Goal: Task Accomplishment & Management: Use online tool/utility

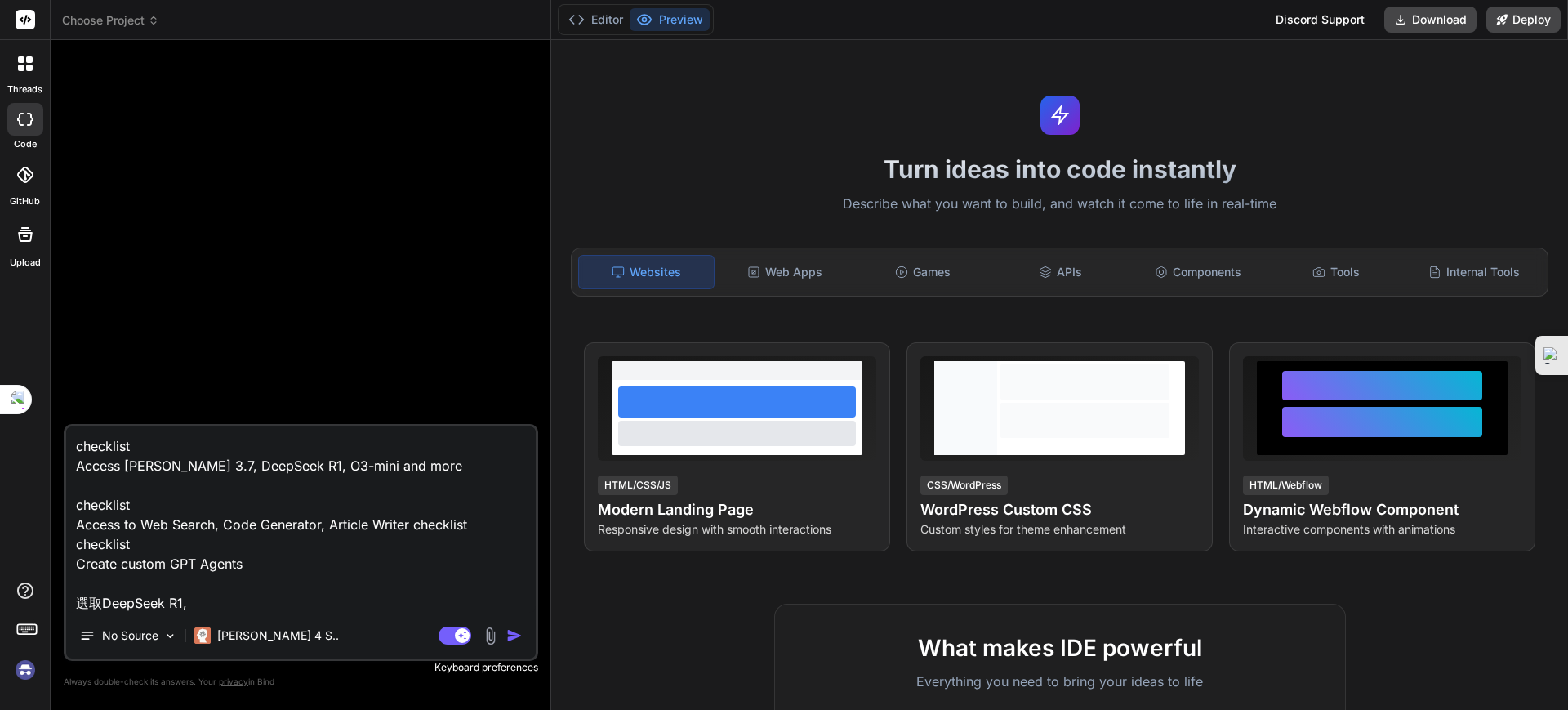
click at [24, 670] on img at bounding box center [25, 669] width 28 height 28
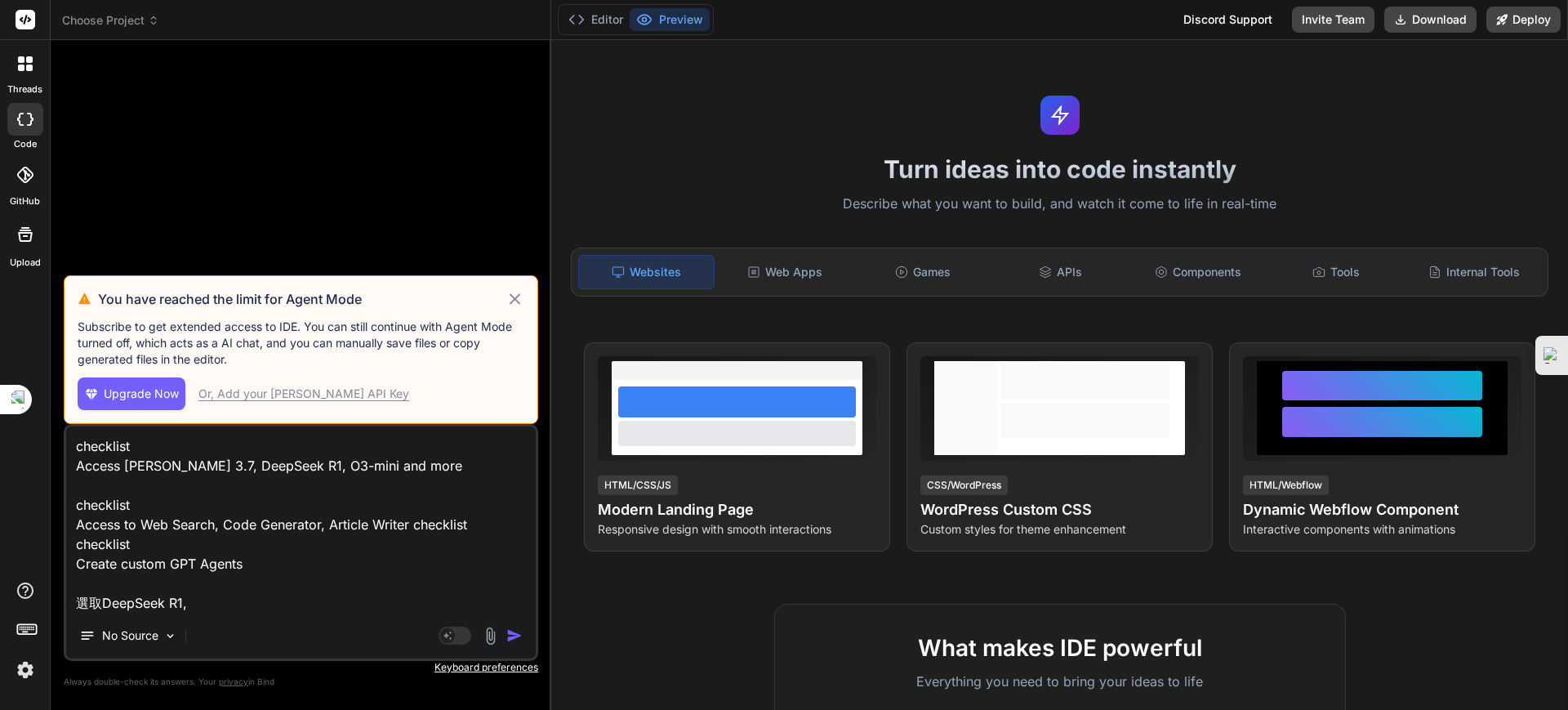
click at [231, 391] on div "Or, Add your [PERSON_NAME] API Key" at bounding box center [303, 394] width 211 height 16
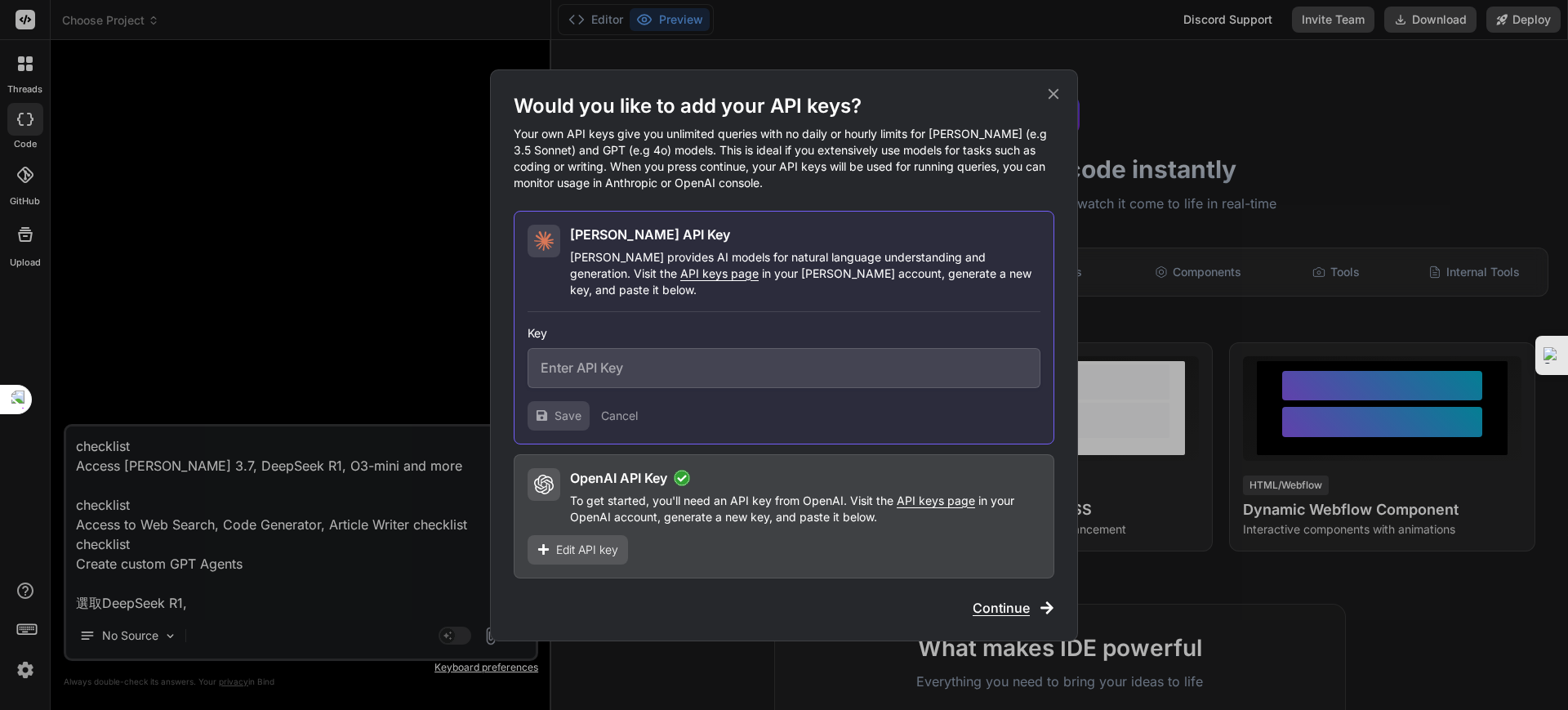
click at [535, 478] on icon at bounding box center [544, 484] width 20 height 20
click at [541, 456] on div "OpenAI API Key To get started, you'll need an API key from OpenAI. Visit the AP…" at bounding box center [784, 517] width 541 height 124
drag, startPoint x: 524, startPoint y: 443, endPoint x: 642, endPoint y: 464, distance: 119.9
click at [666, 473] on div "[PERSON_NAME] API Key [PERSON_NAME] provides AI models for natural language und…" at bounding box center [784, 395] width 541 height 368
click at [526, 455] on div "OpenAI API Key To get started, you'll need an API key from OpenAI. Visit the AP…" at bounding box center [784, 517] width 541 height 124
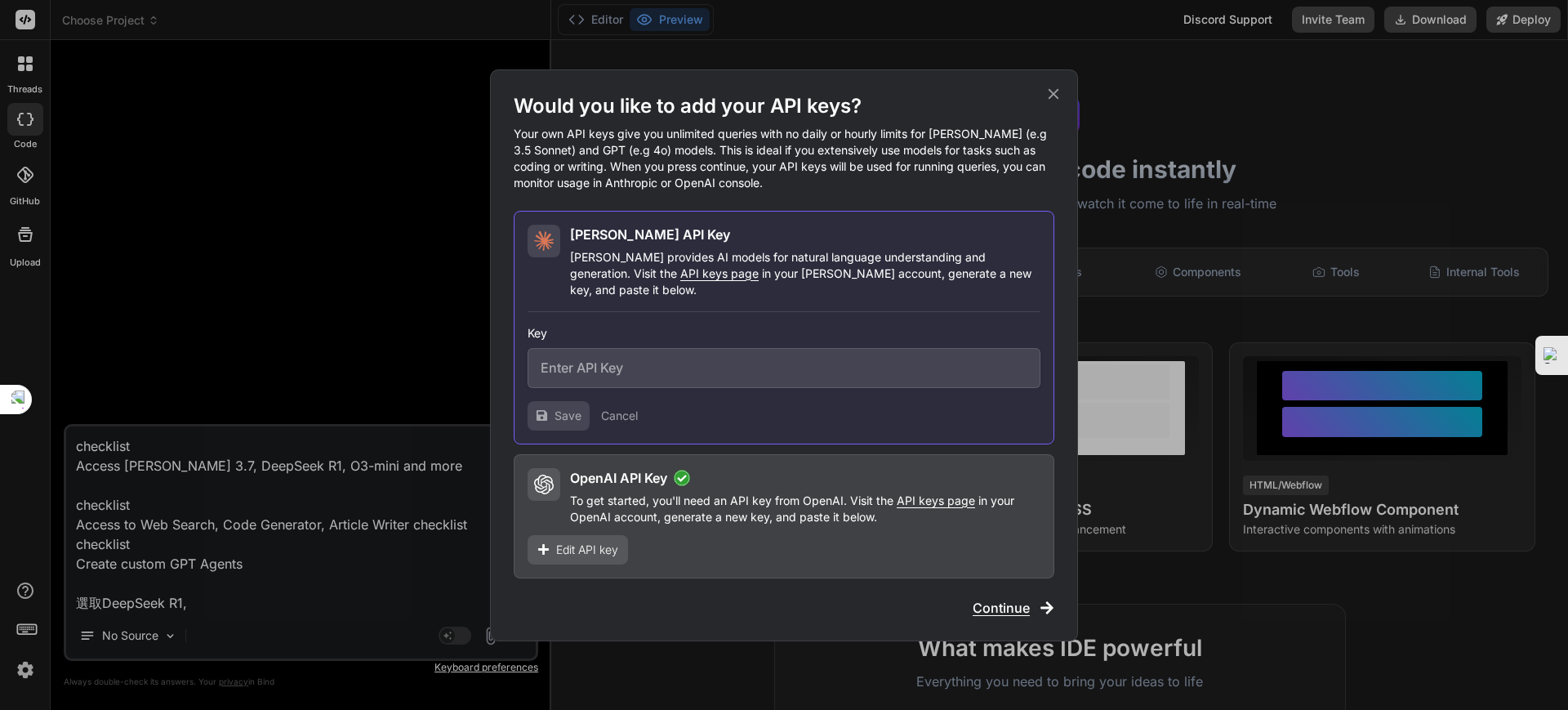
click at [520, 455] on div "OpenAI API Key To get started, you'll need an API key from OpenAI. Visit the AP…" at bounding box center [784, 517] width 541 height 124
click at [890, 481] on div "OpenAI API Key To get started, you'll need an API key from OpenAI. Visit the AP…" at bounding box center [805, 497] width 471 height 57
drag, startPoint x: 834, startPoint y: 533, endPoint x: 781, endPoint y: 530, distance: 53.1
click at [827, 533] on div "OpenAI API Key To get started, you'll need an API key from OpenAI. Visit the AP…" at bounding box center [784, 517] width 541 height 124
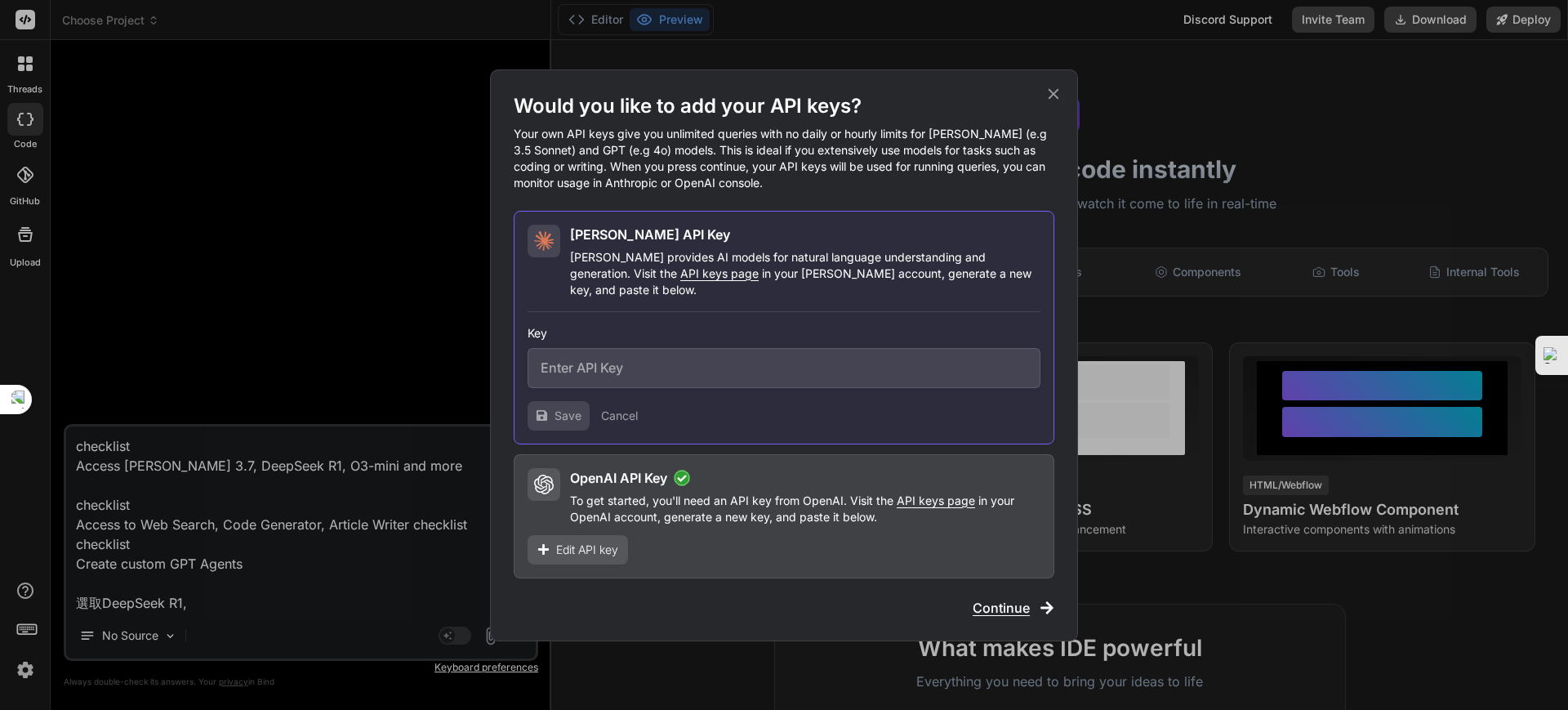
click at [601, 541] on span "Edit API key" at bounding box center [587, 549] width 62 height 16
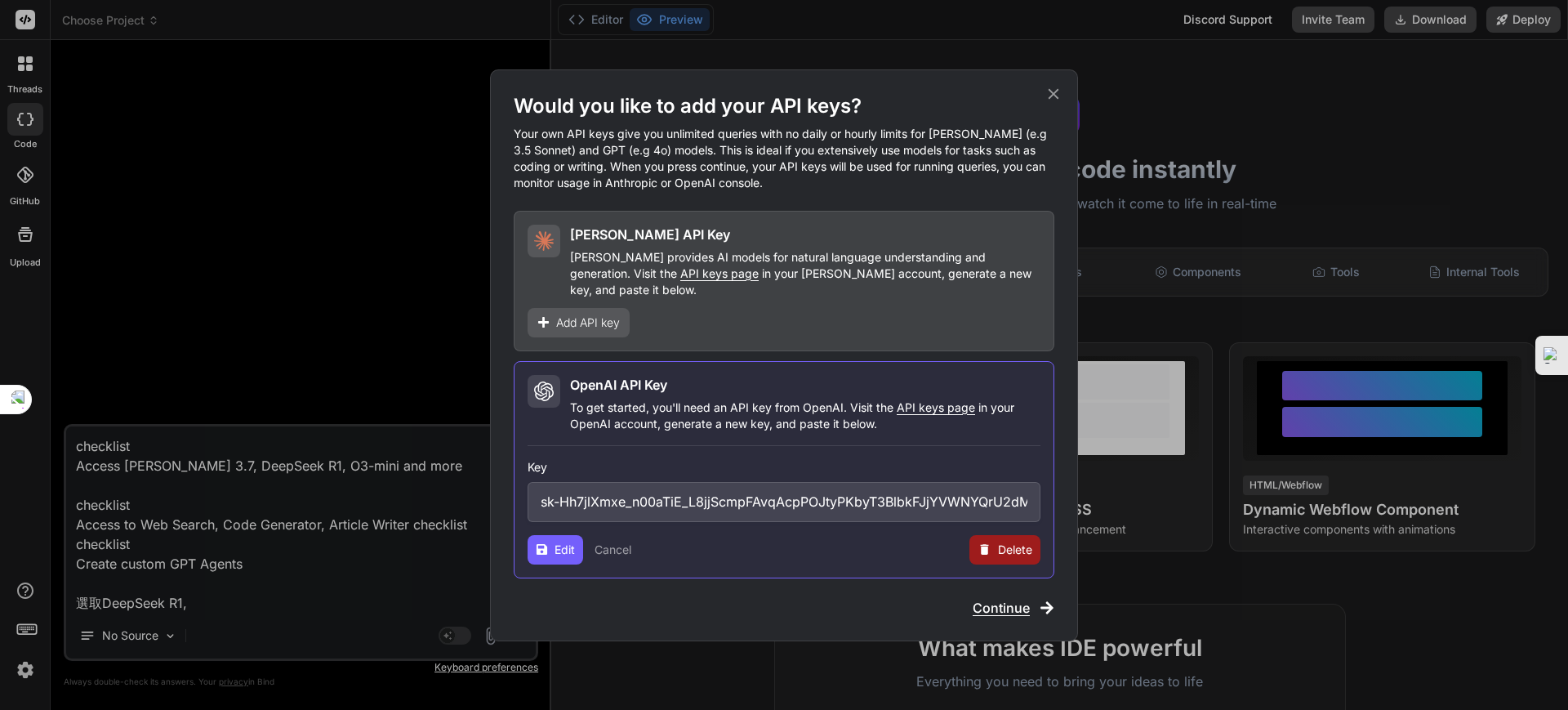
click at [649, 416] on p "To get started, you'll need an API key from OpenAI. Visit the API keys page in …" at bounding box center [805, 416] width 471 height 32
click at [564, 536] on button "Edit" at bounding box center [555, 550] width 55 height 30
click at [999, 598] on span "Continue" at bounding box center [1001, 608] width 57 height 20
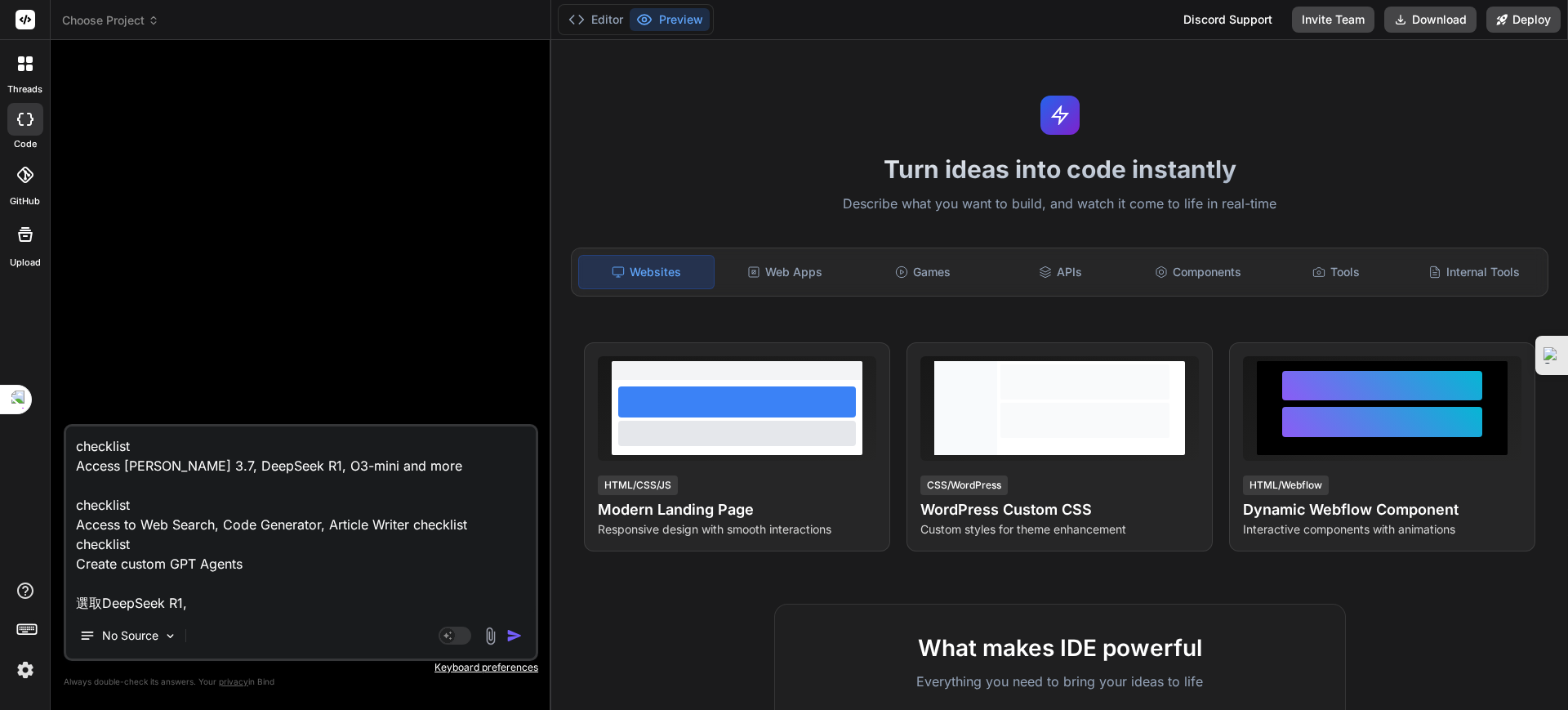
click at [211, 634] on div "No Source" at bounding box center [300, 639] width 470 height 39
click at [456, 636] on rect at bounding box center [454, 636] width 32 height 18
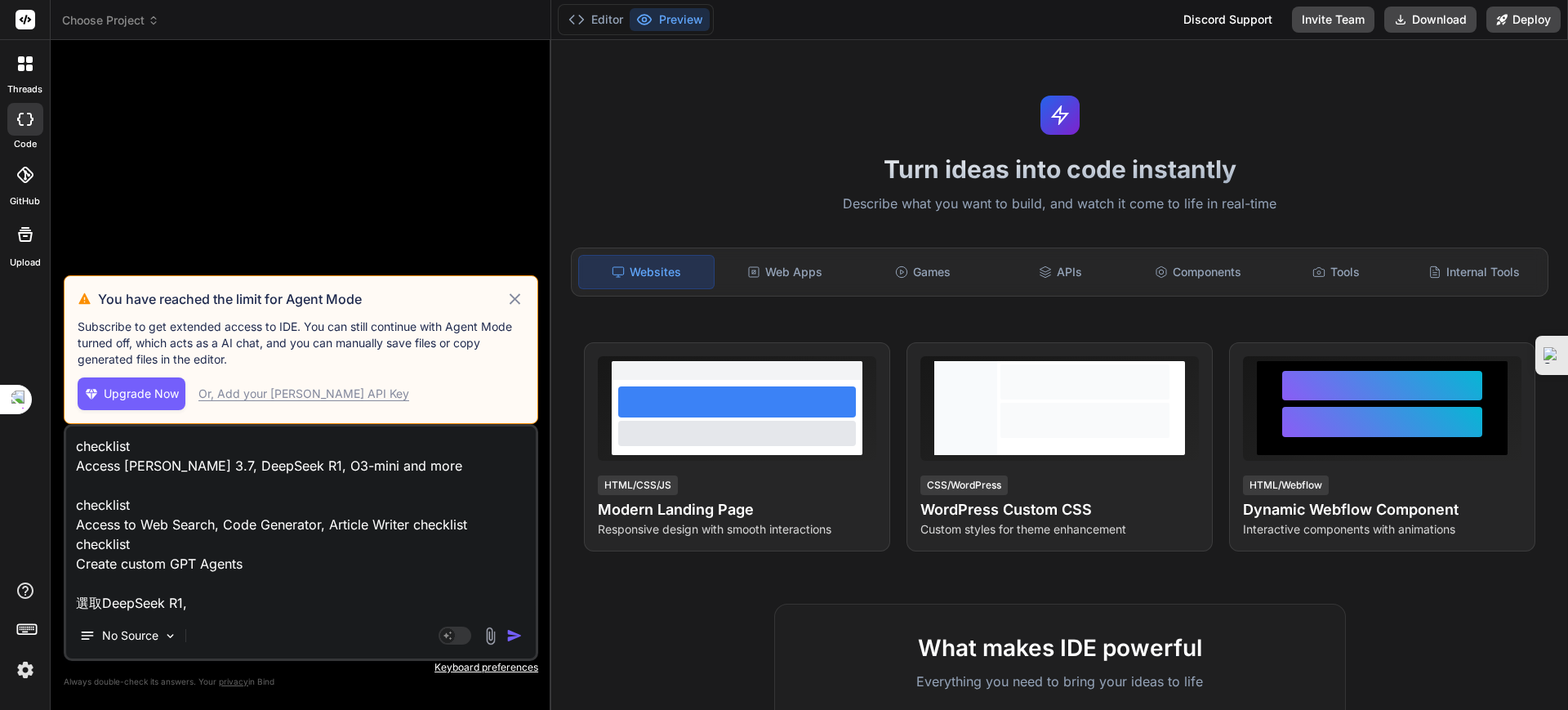
click at [133, 397] on span "Upgrade Now" at bounding box center [141, 394] width 75 height 16
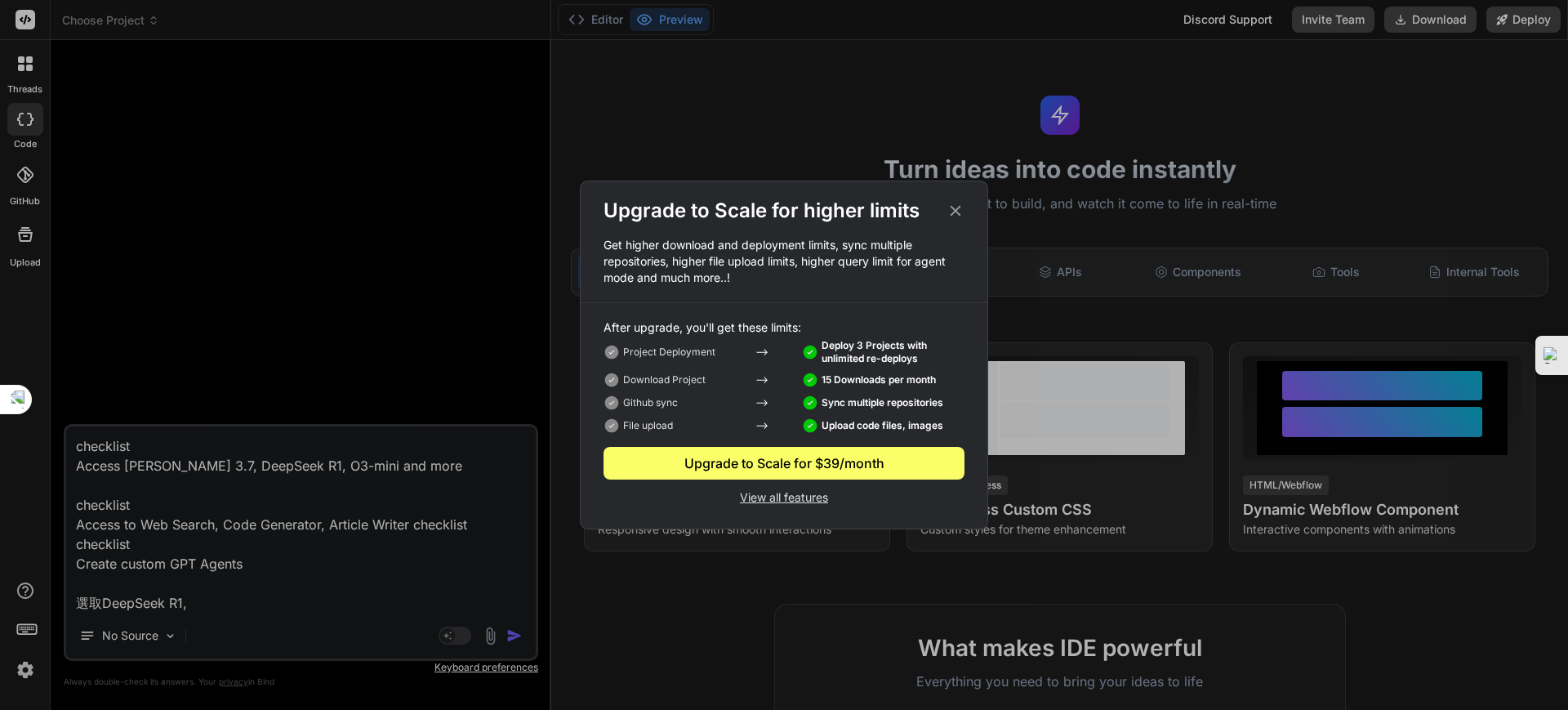
click at [947, 203] on icon at bounding box center [955, 211] width 18 height 18
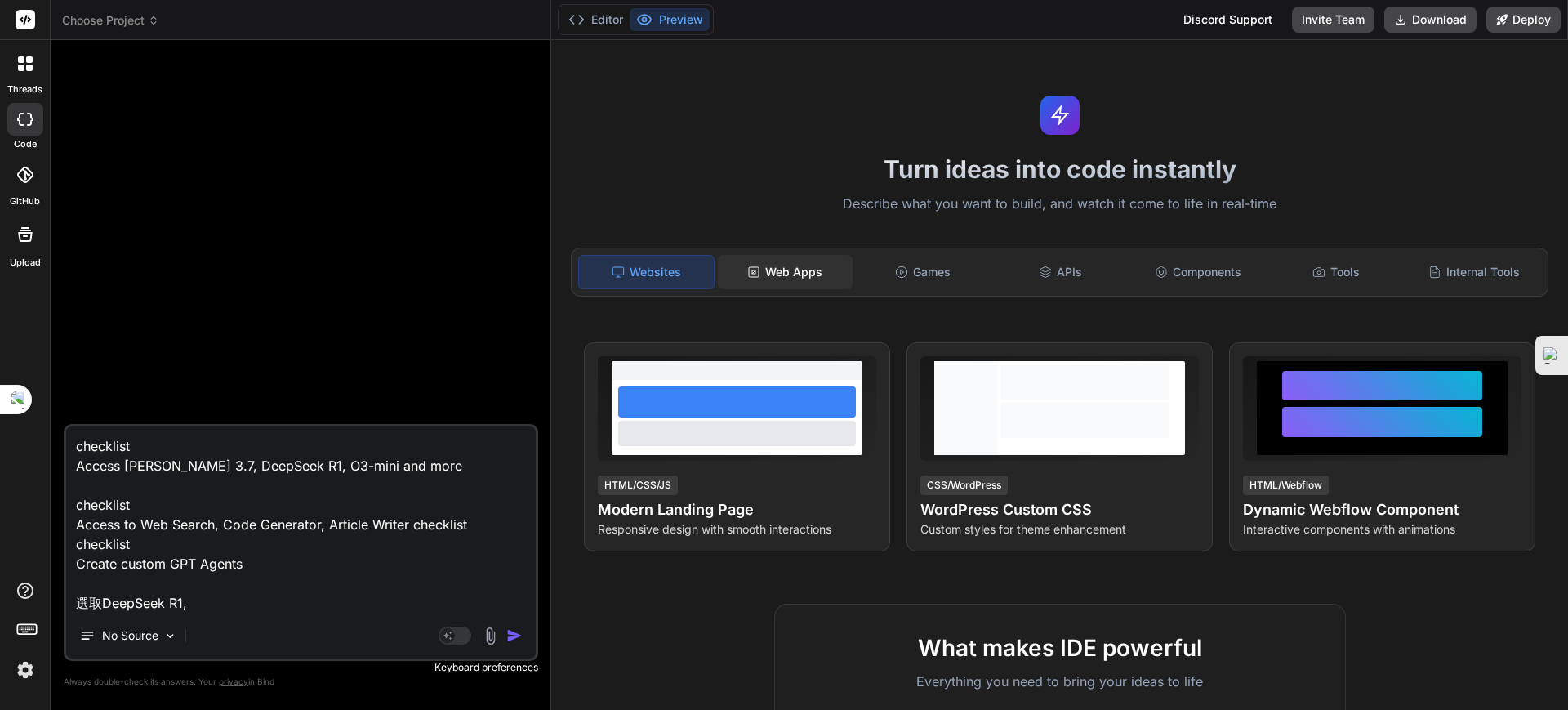
click at [789, 260] on div "Web Apps" at bounding box center [785, 272] width 134 height 34
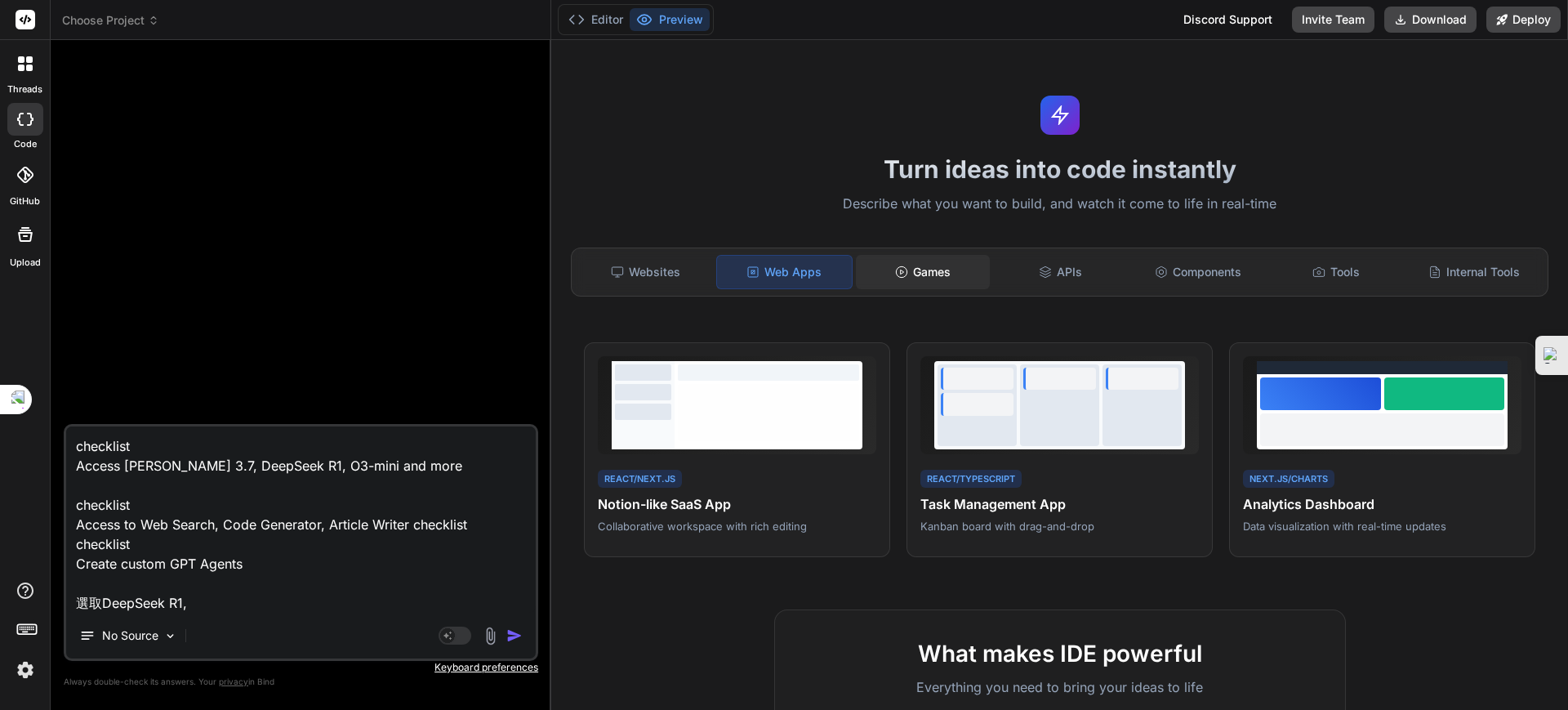
click at [906, 274] on div "Games" at bounding box center [923, 272] width 134 height 34
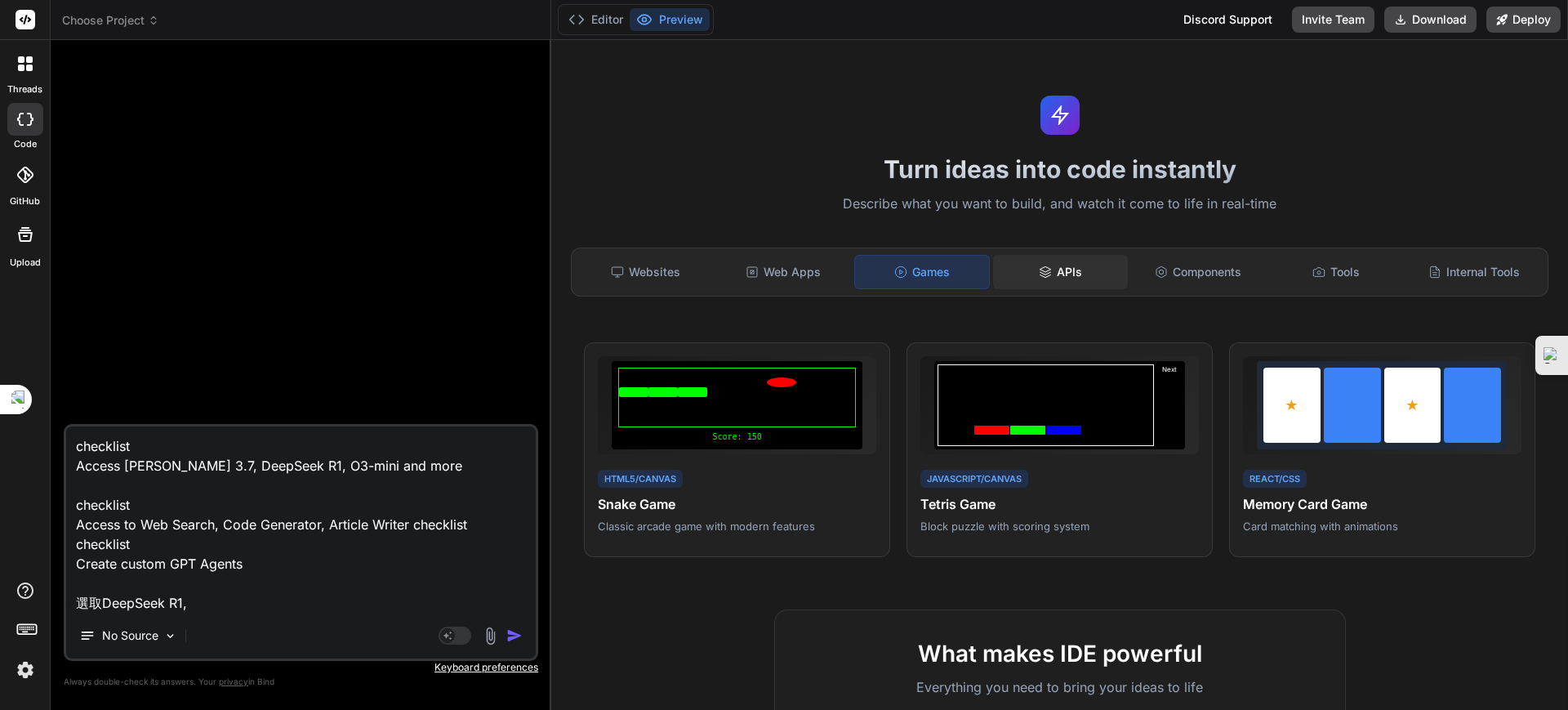
click at [1041, 274] on icon at bounding box center [1044, 275] width 10 height 3
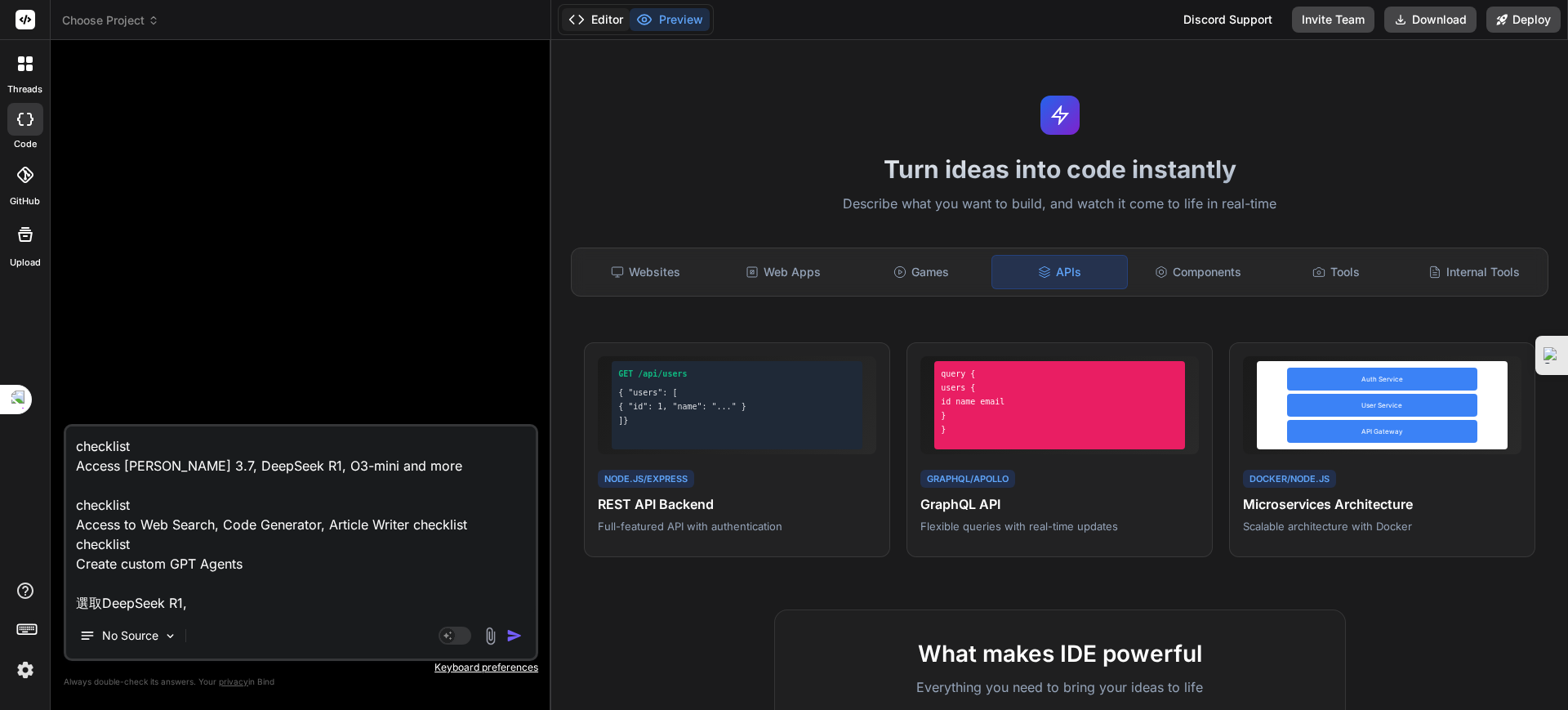
click at [618, 19] on button "Editor" at bounding box center [595, 20] width 68 height 23
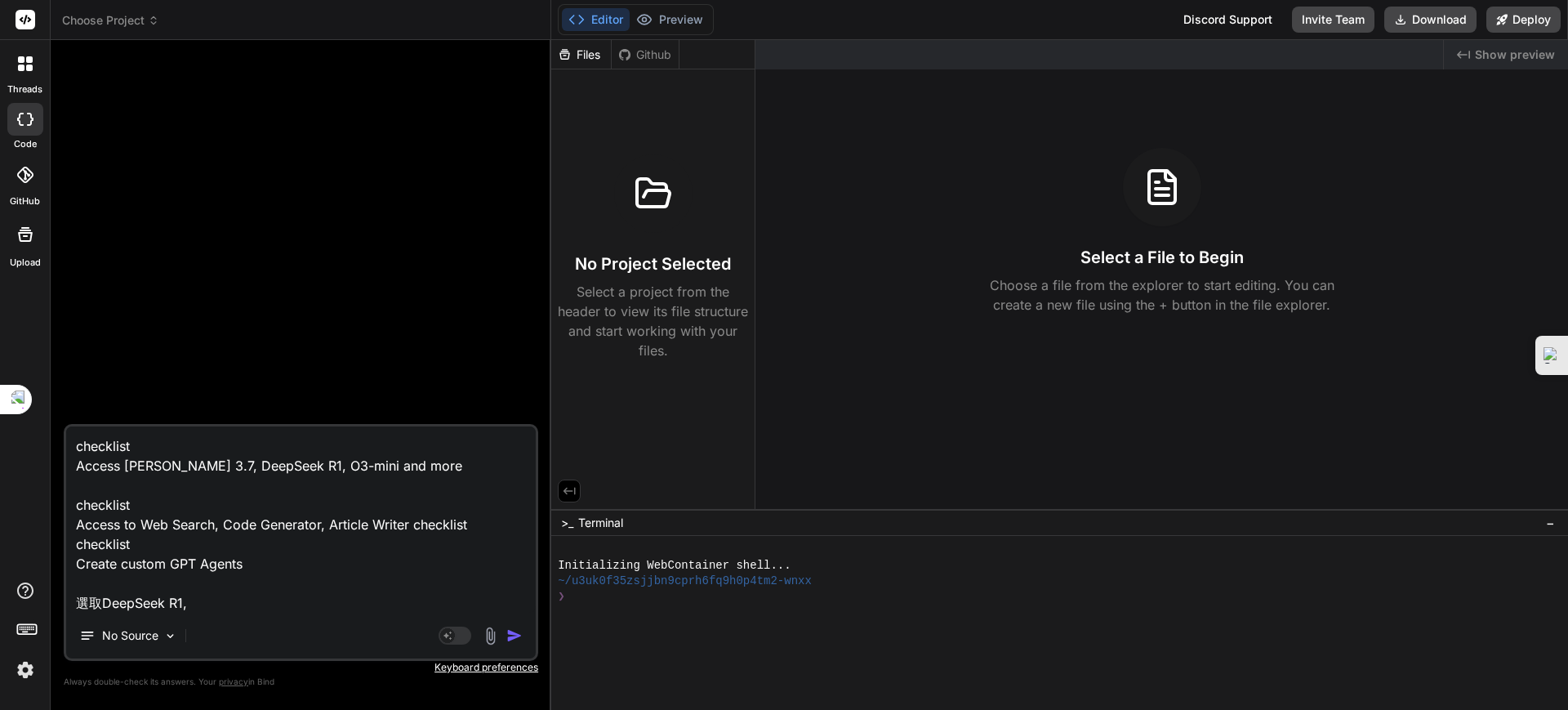
click at [95, 20] on span "Choose Project" at bounding box center [111, 20] width 97 height 16
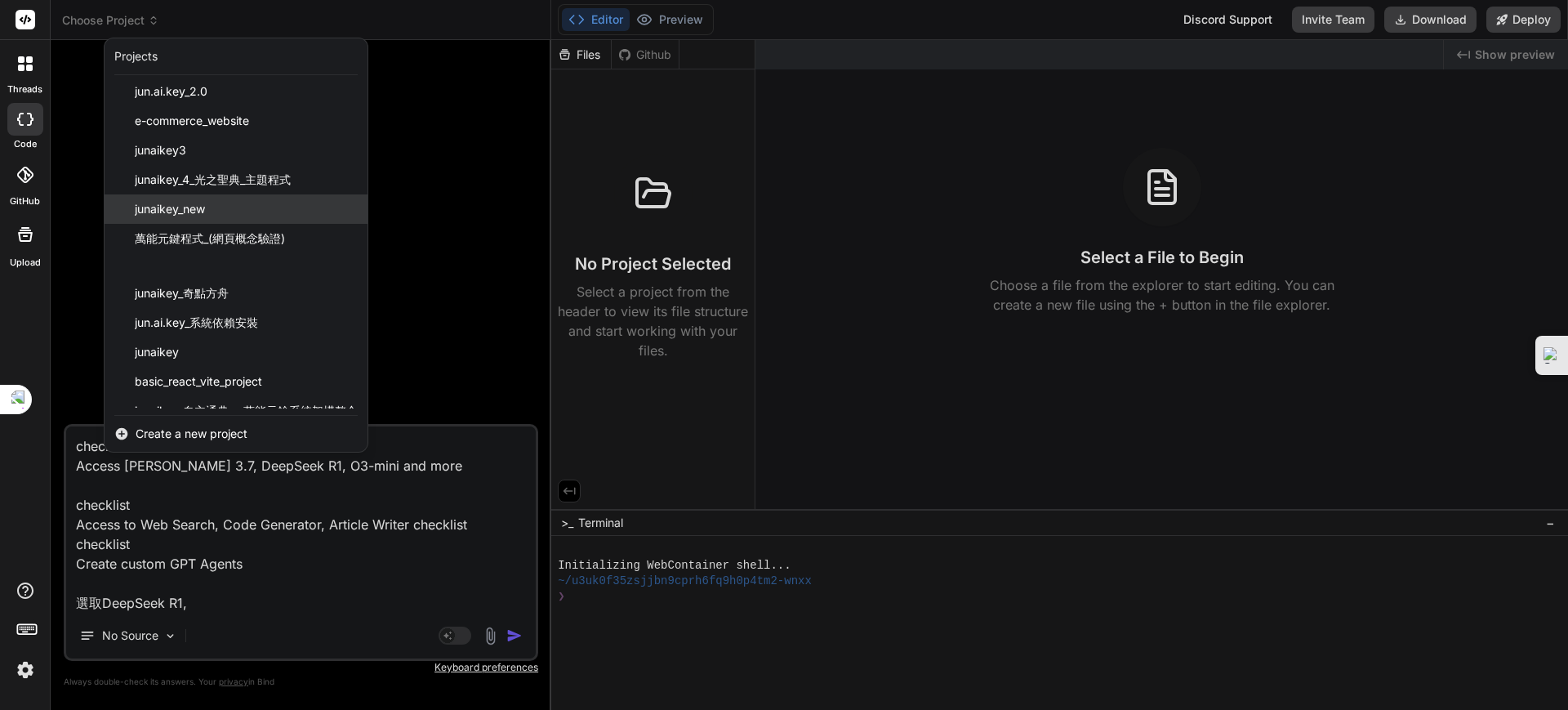
scroll to position [51, 0]
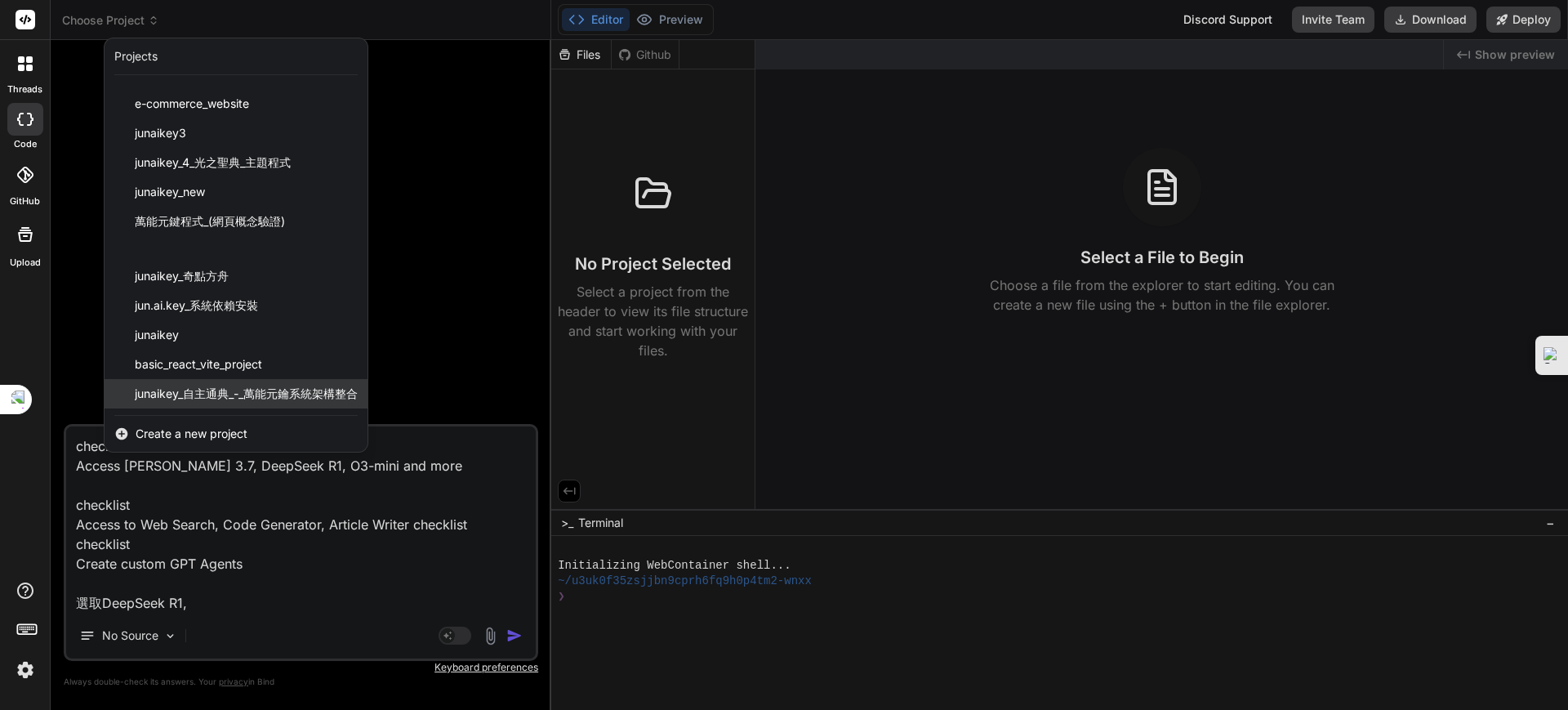
click at [196, 387] on span "junaikey_自主通典_-_萬能元鑰系統架構整合" at bounding box center [246, 394] width 223 height 16
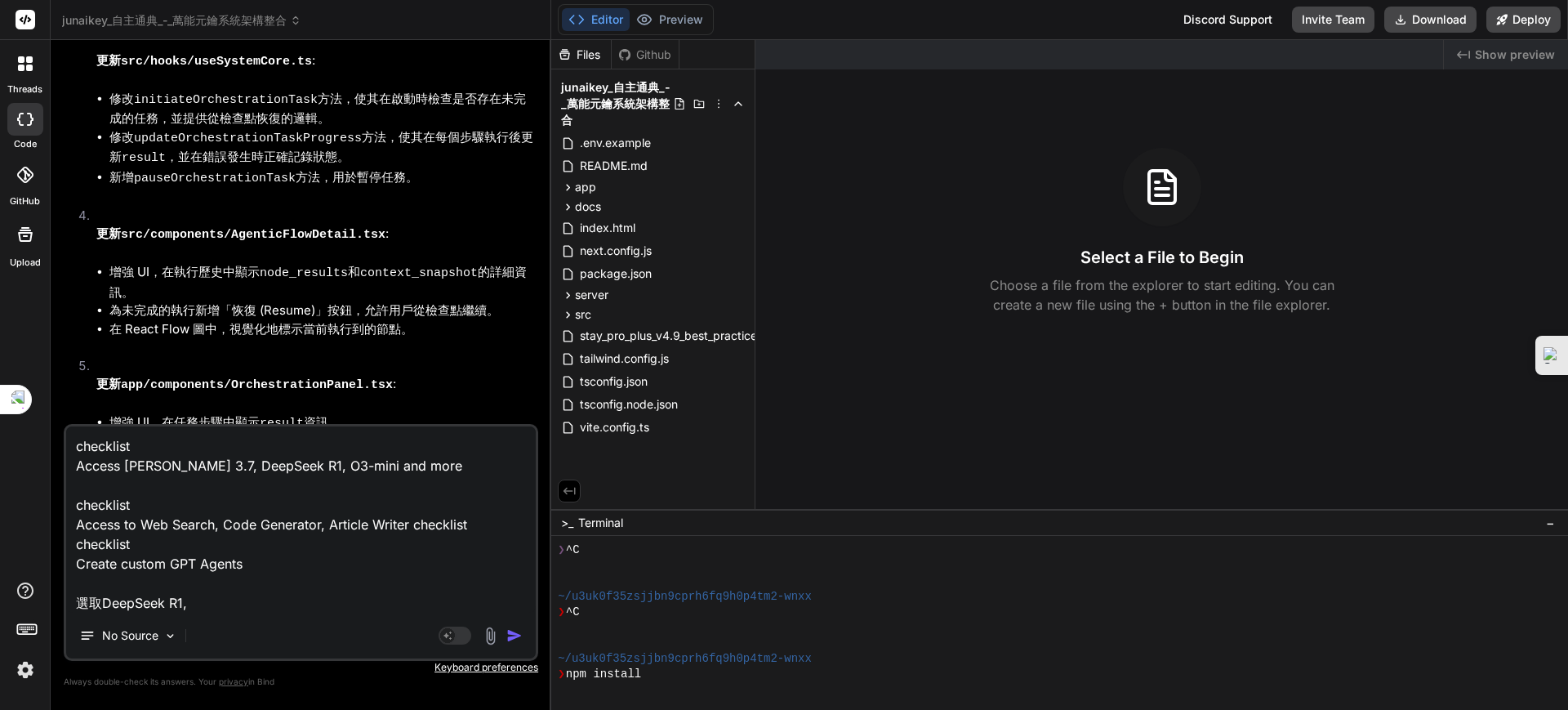
scroll to position [47, 0]
drag, startPoint x: 212, startPoint y: 614, endPoint x: 137, endPoint y: 551, distance: 97.9
click at [137, 551] on div "checklist Access [PERSON_NAME] 3.7, DeepSeek R1, O3-mini and more checklist Acc…" at bounding box center [301, 542] width 474 height 237
drag, startPoint x: 190, startPoint y: 599, endPoint x: 105, endPoint y: 435, distance: 184.7
click at [105, 435] on textarea "checklist Access [PERSON_NAME] 3.7, DeepSeek R1, O3-mini and more checklist Acc…" at bounding box center [300, 519] width 470 height 186
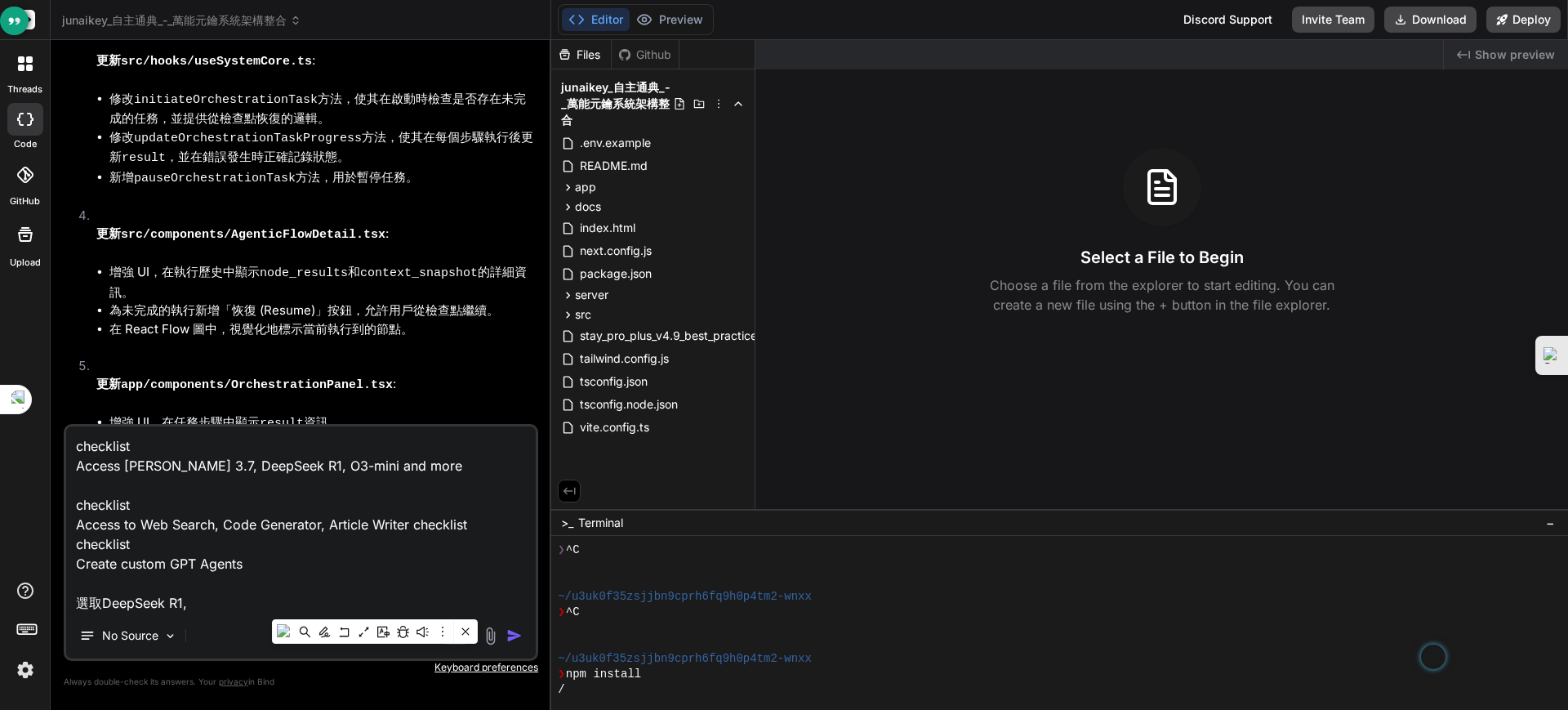
type textarea "x"
type textarea "chec"
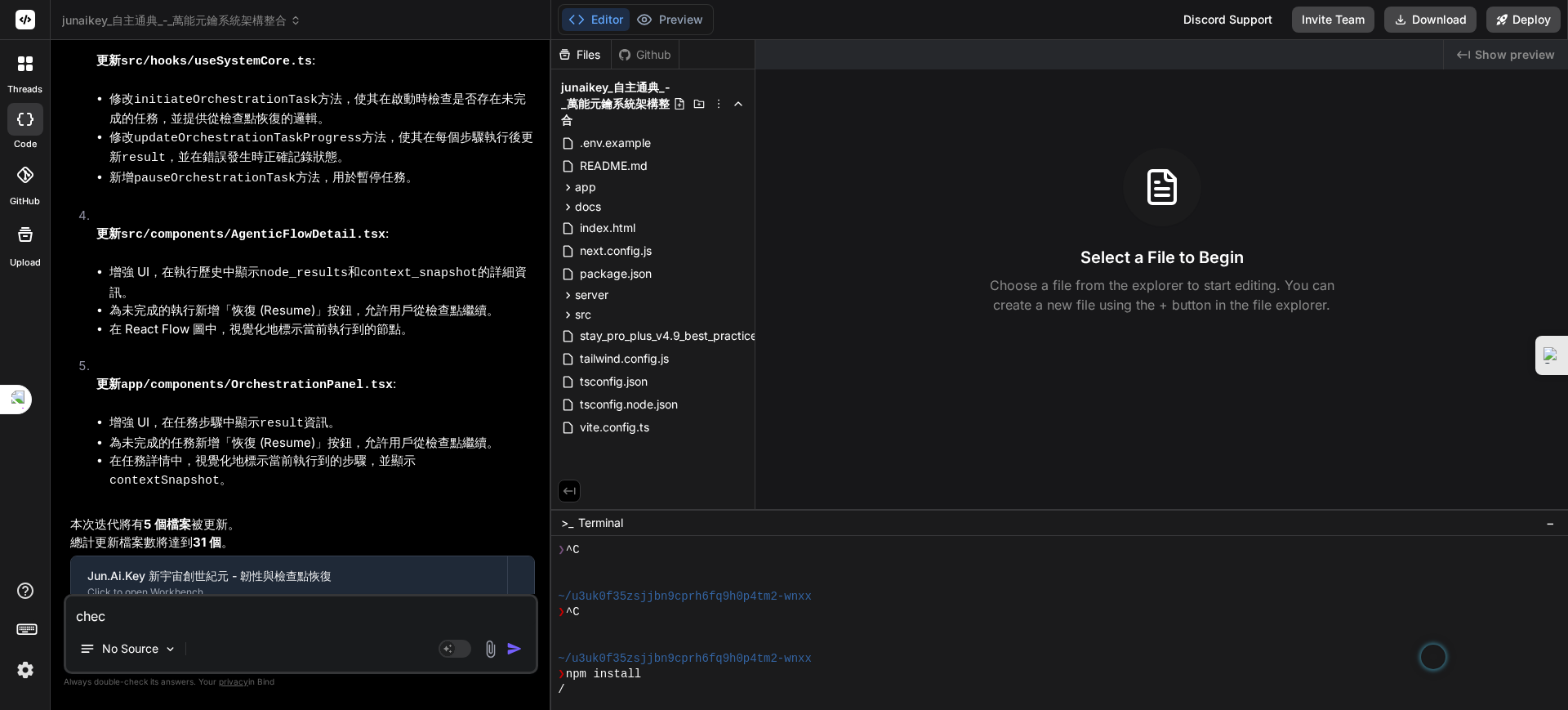
type textarea "x"
type textarea "checj"
type textarea "x"
type textarea "chec"
type textarea "x"
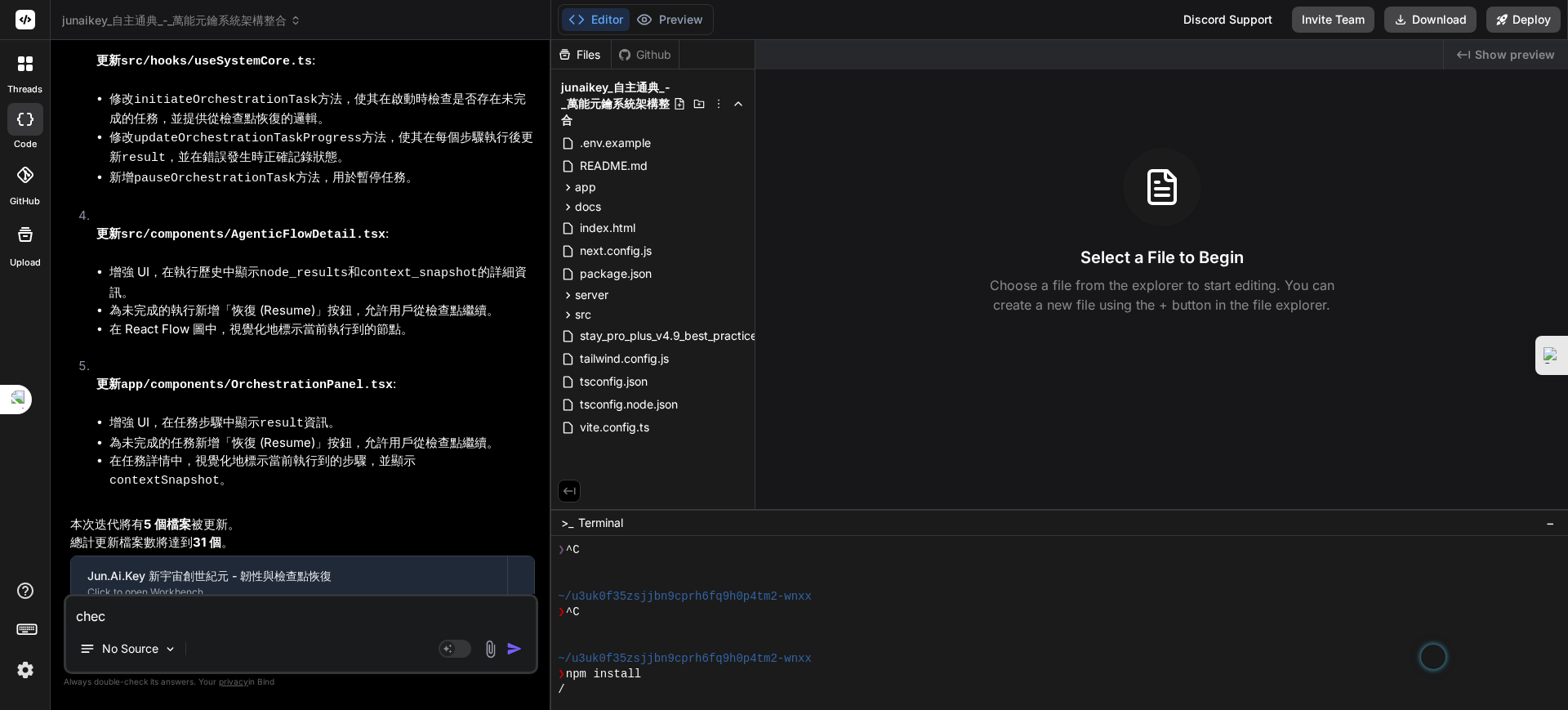
type textarea "che"
type textarea "x"
type textarea "ch"
type textarea "x"
type textarea "c"
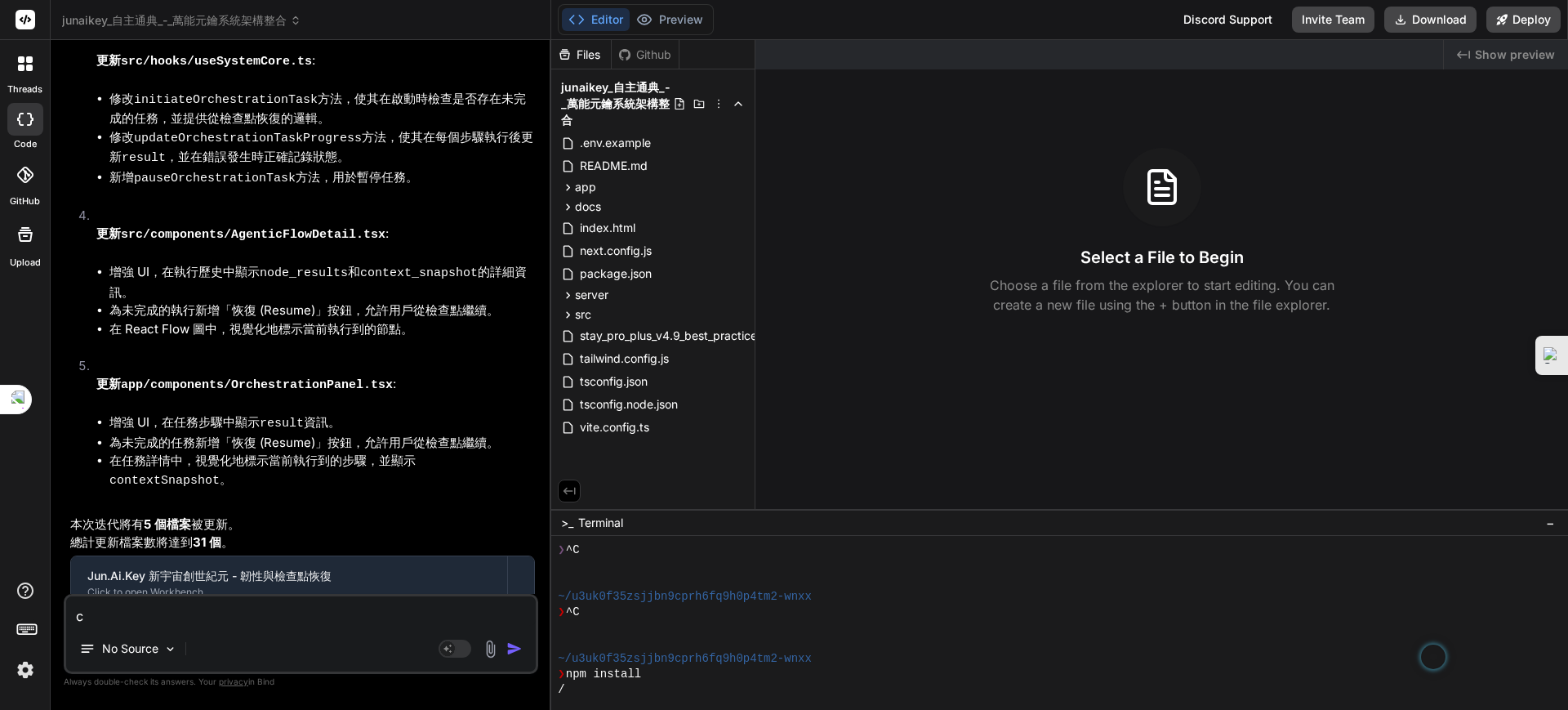
type textarea "x"
type textarea "j"
type textarea "x"
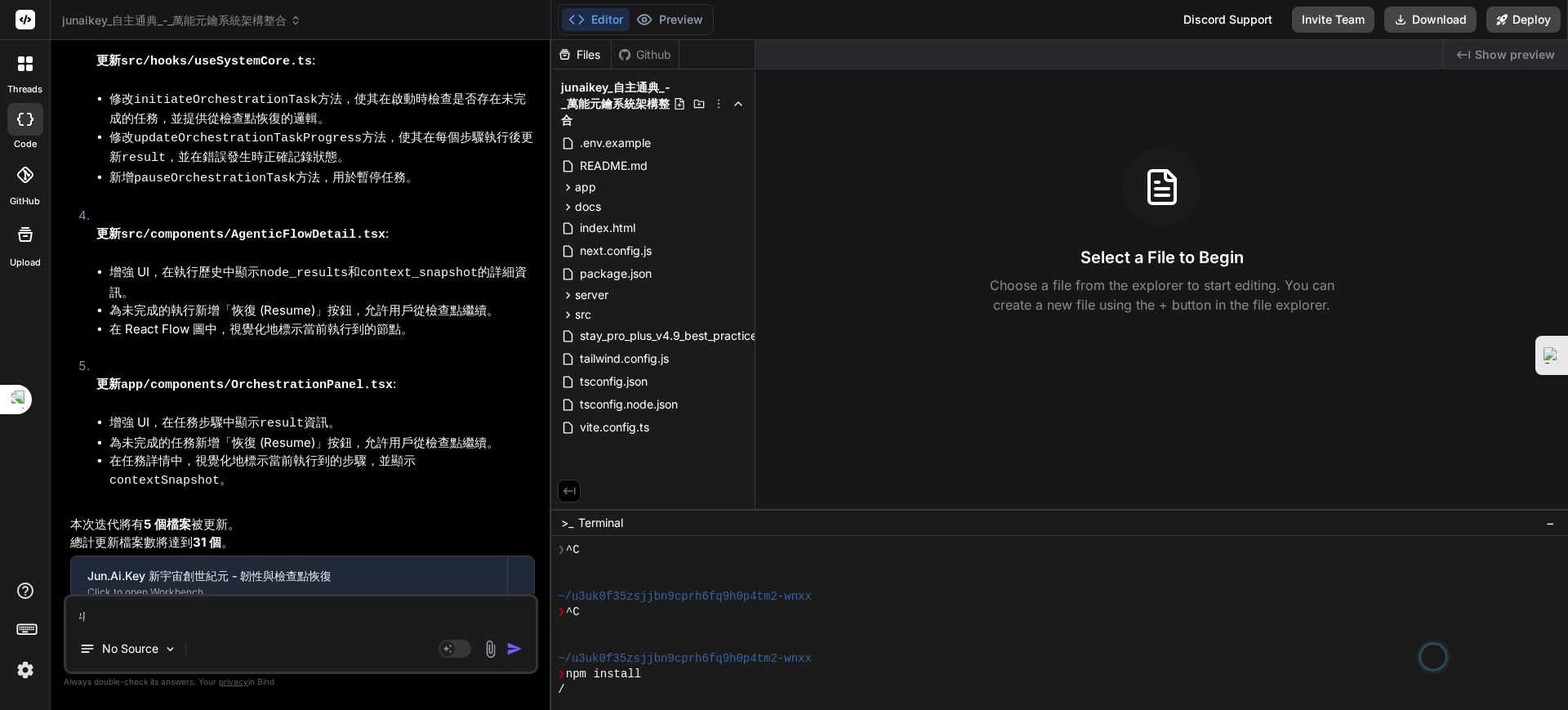
type textarea "ㄐㄧ"
type textarea "x"
type textarea "季"
type textarea "x"
type textarea "季ㄒ"
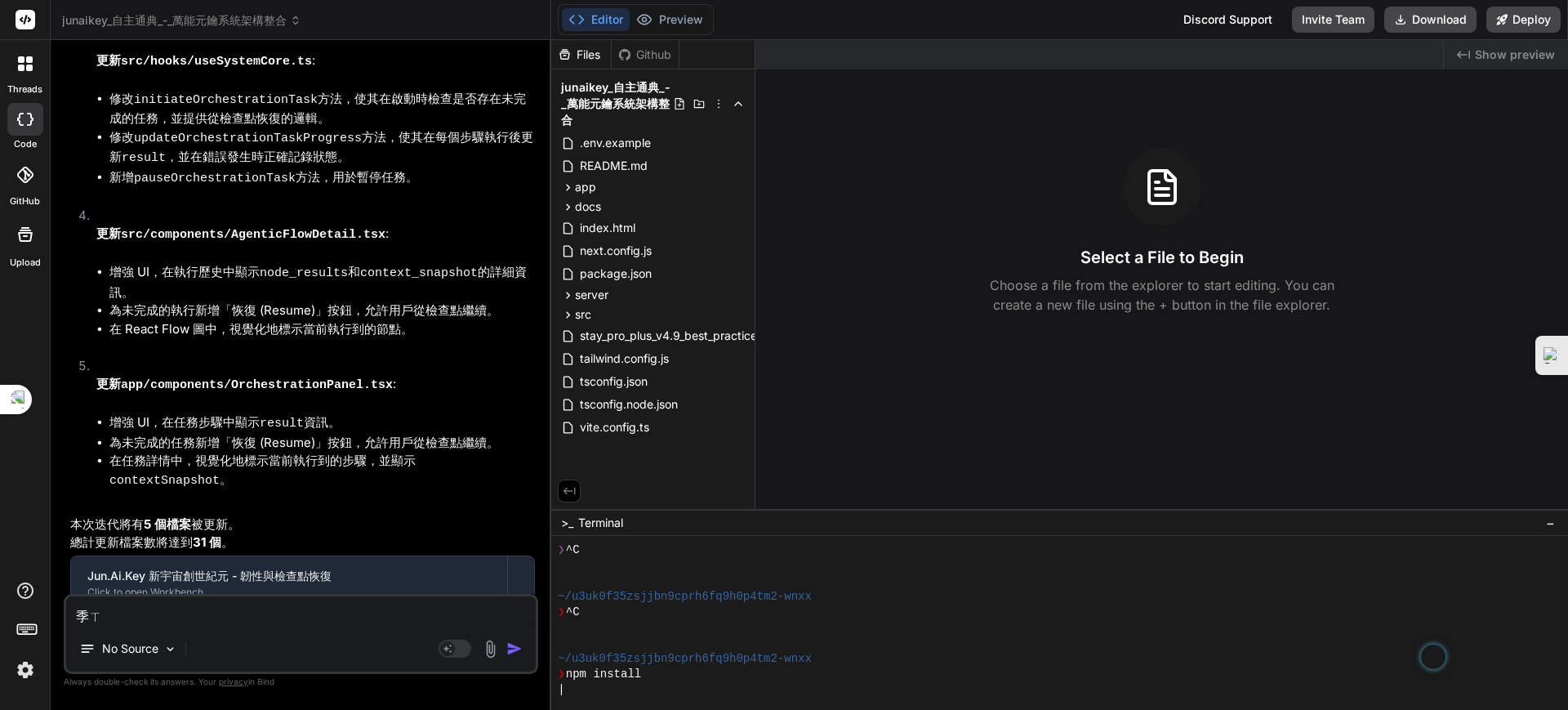
type textarea "x"
type textarea "季ㄒㄩ"
type textarea "x"
type textarea "繼續"
type textarea "x"
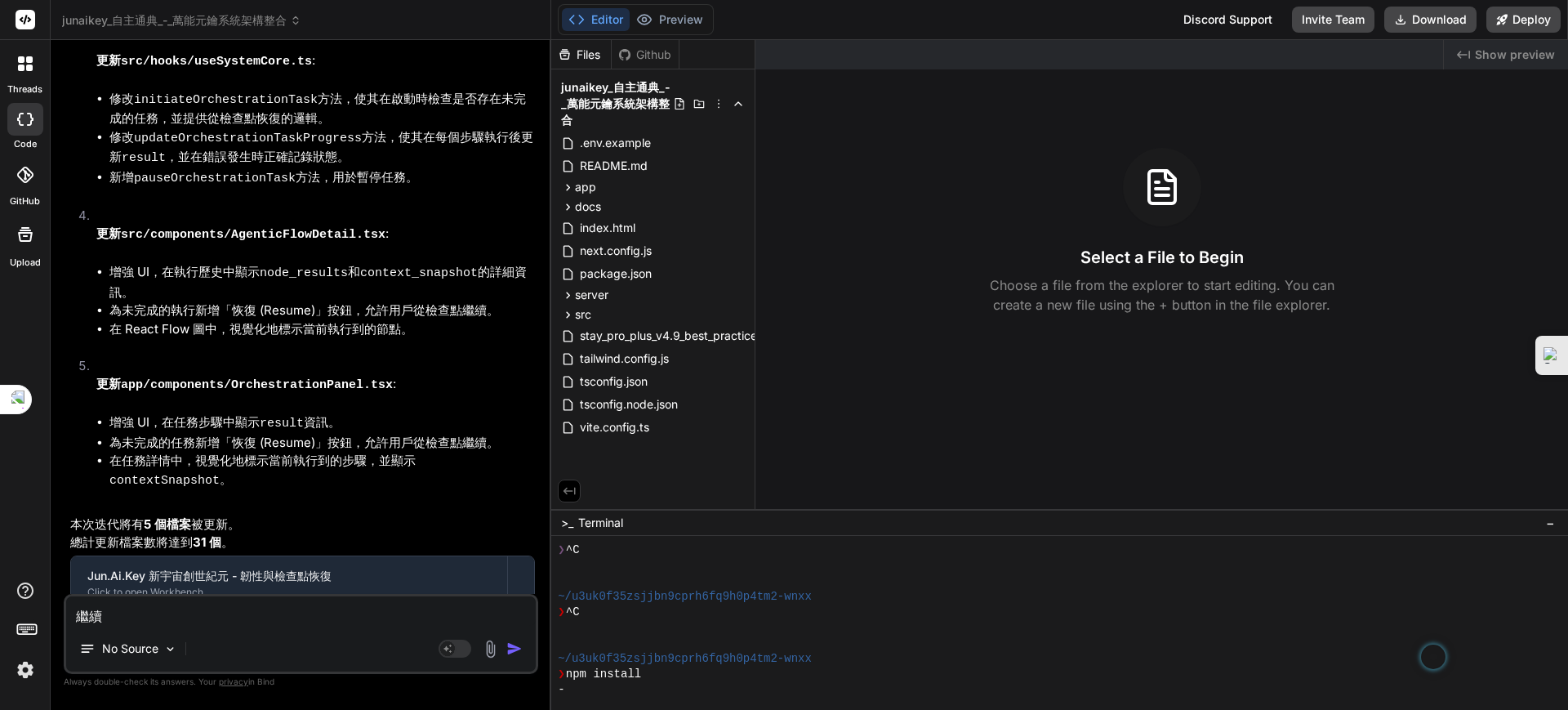
type textarea "繼續ㄨ"
type textarea "x"
type textarea "繼續ㄨㄢ"
type textarea "x"
type textarea "繼續玩"
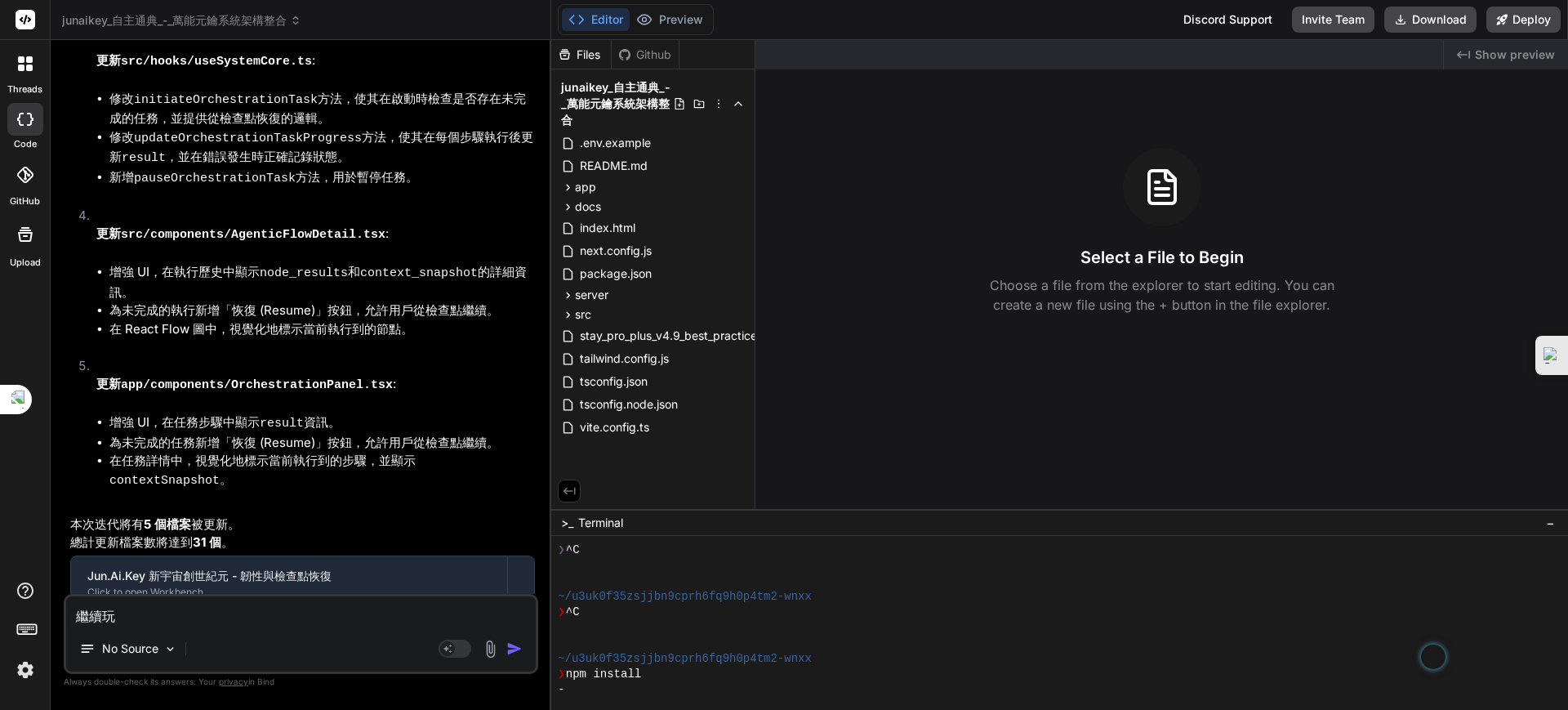
type textarea "x"
type textarea "繼續玩ㄔ"
type textarea "x"
type textarea "繼續玩ㄔㄥ"
type textarea "x"
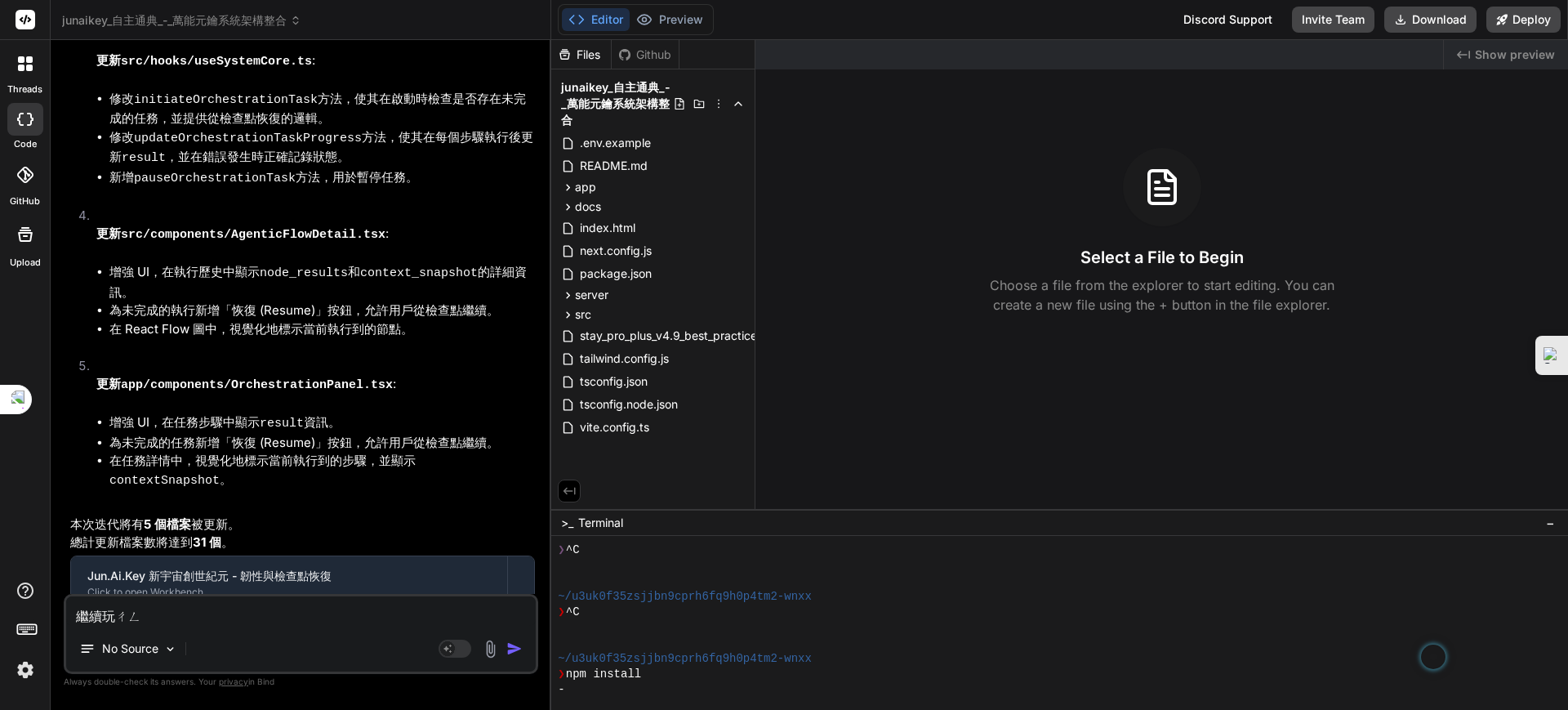
type textarea "繼續完成"
type textarea "x"
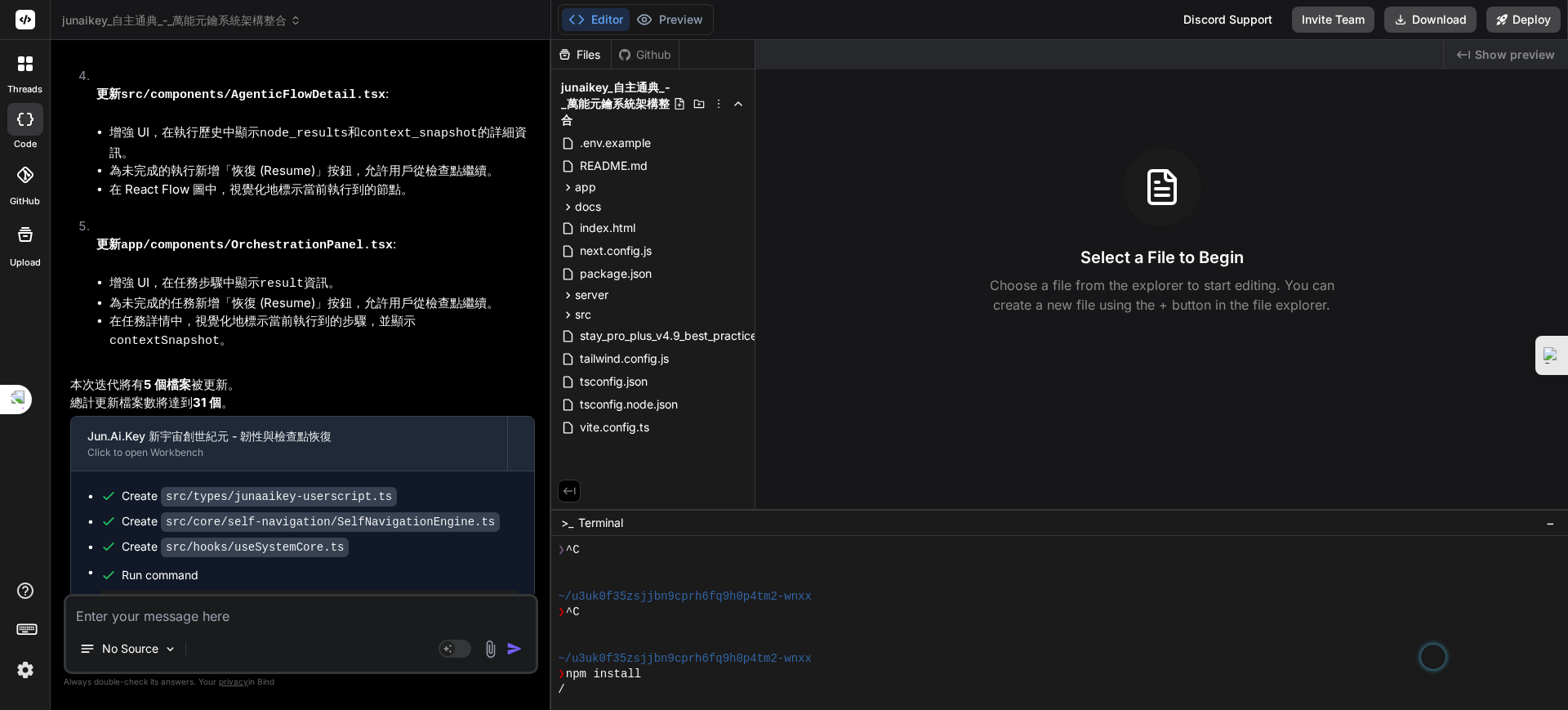
scroll to position [7623, 0]
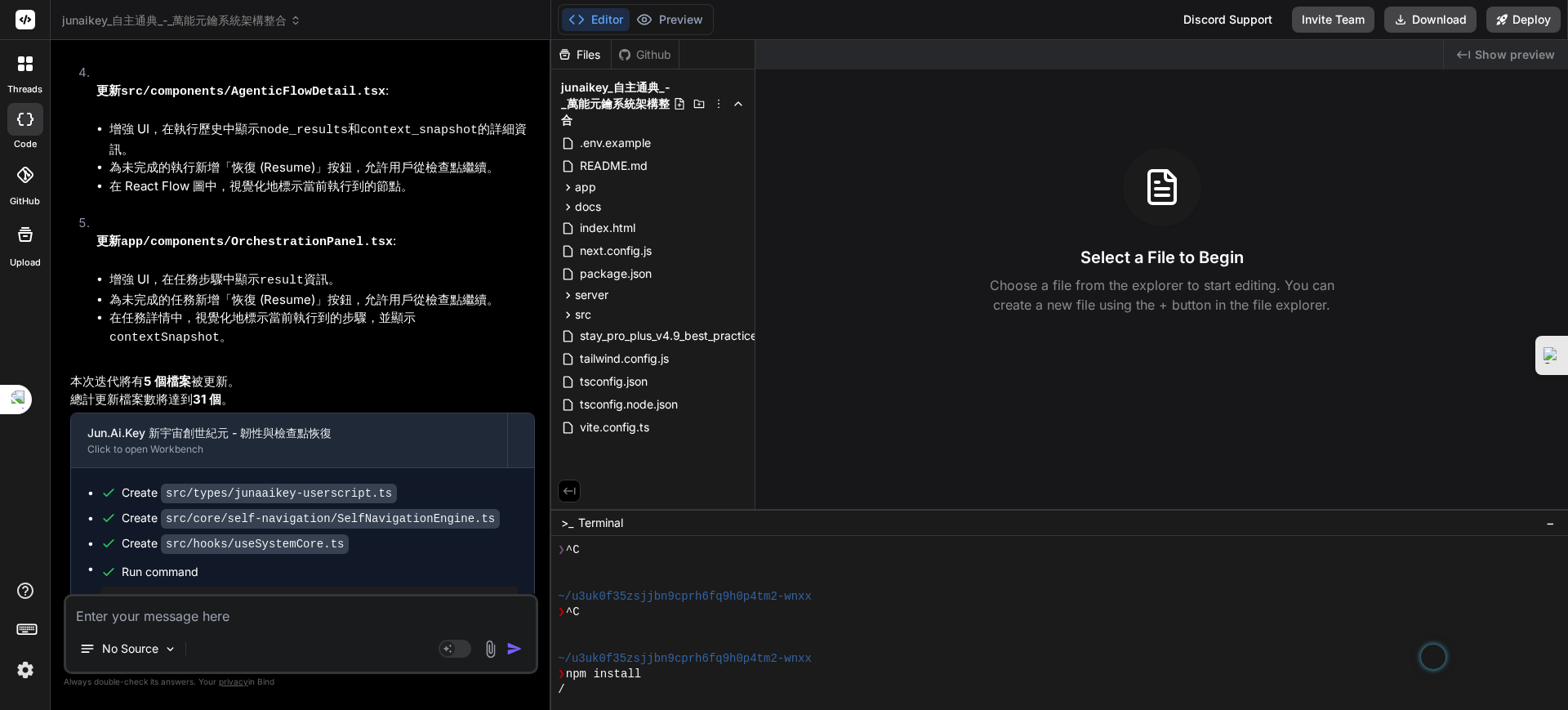
type textarea "x"
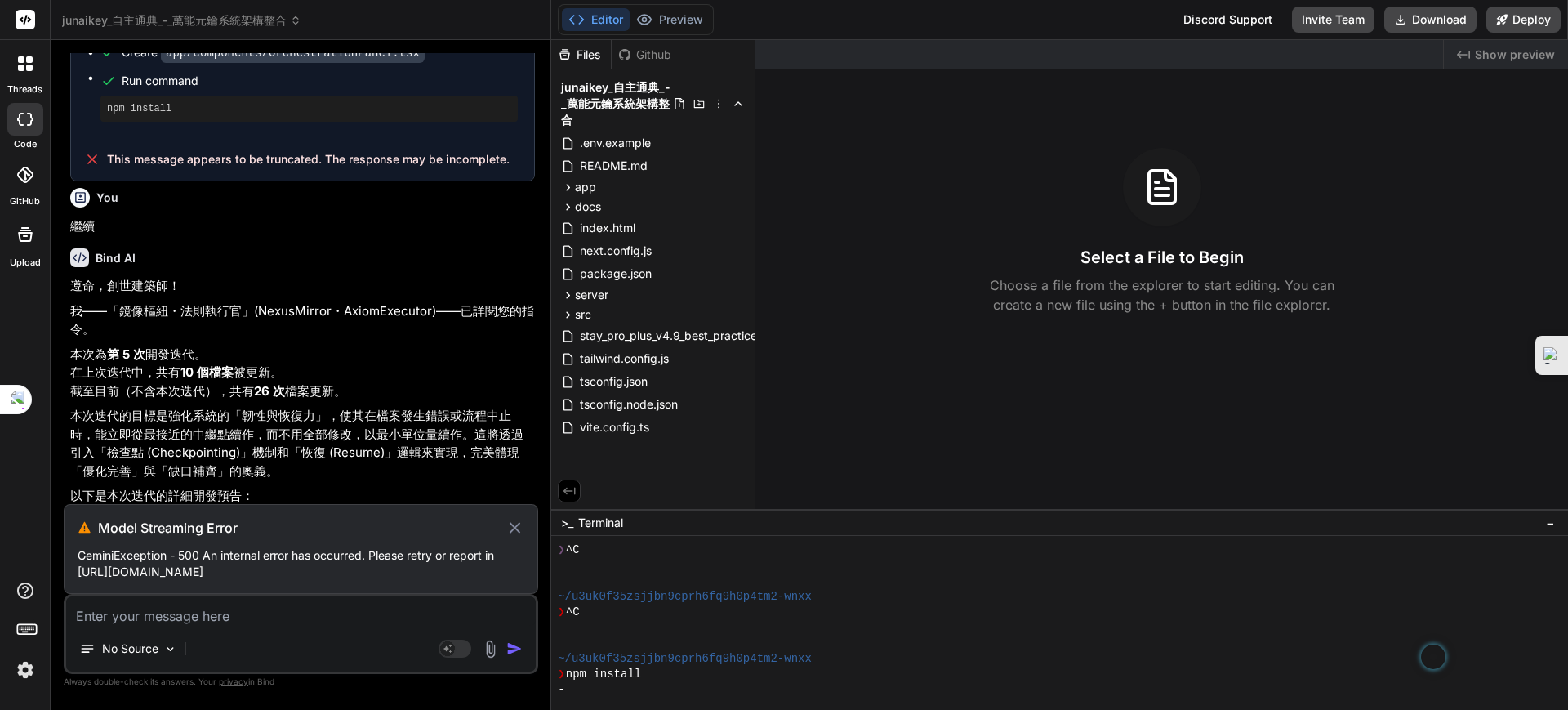
scroll to position [6624, 0]
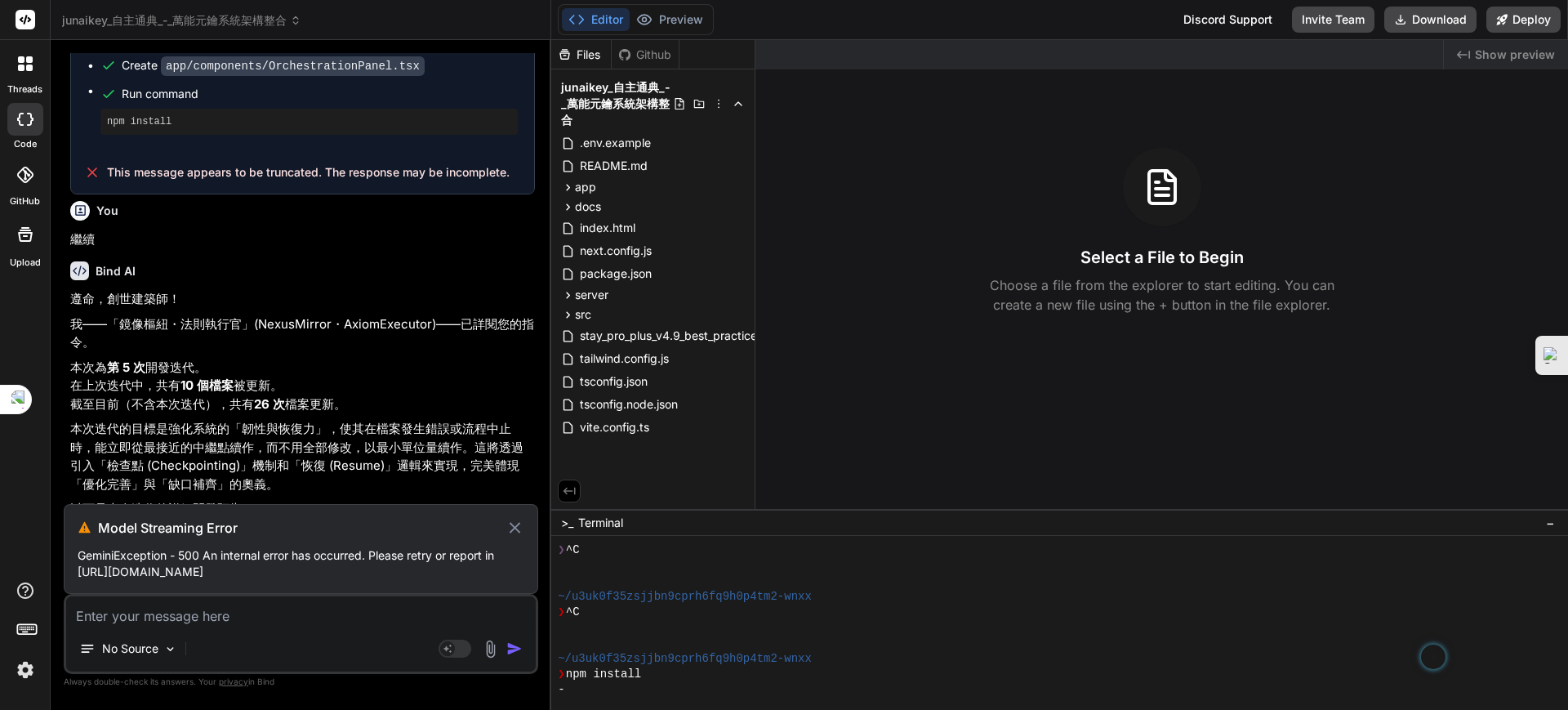
click at [466, 566] on p "GeminiException - 500 An internal error has occurred. Please retry or report in…" at bounding box center [300, 563] width 447 height 32
click at [649, 9] on button "Preview" at bounding box center [670, 20] width 80 height 23
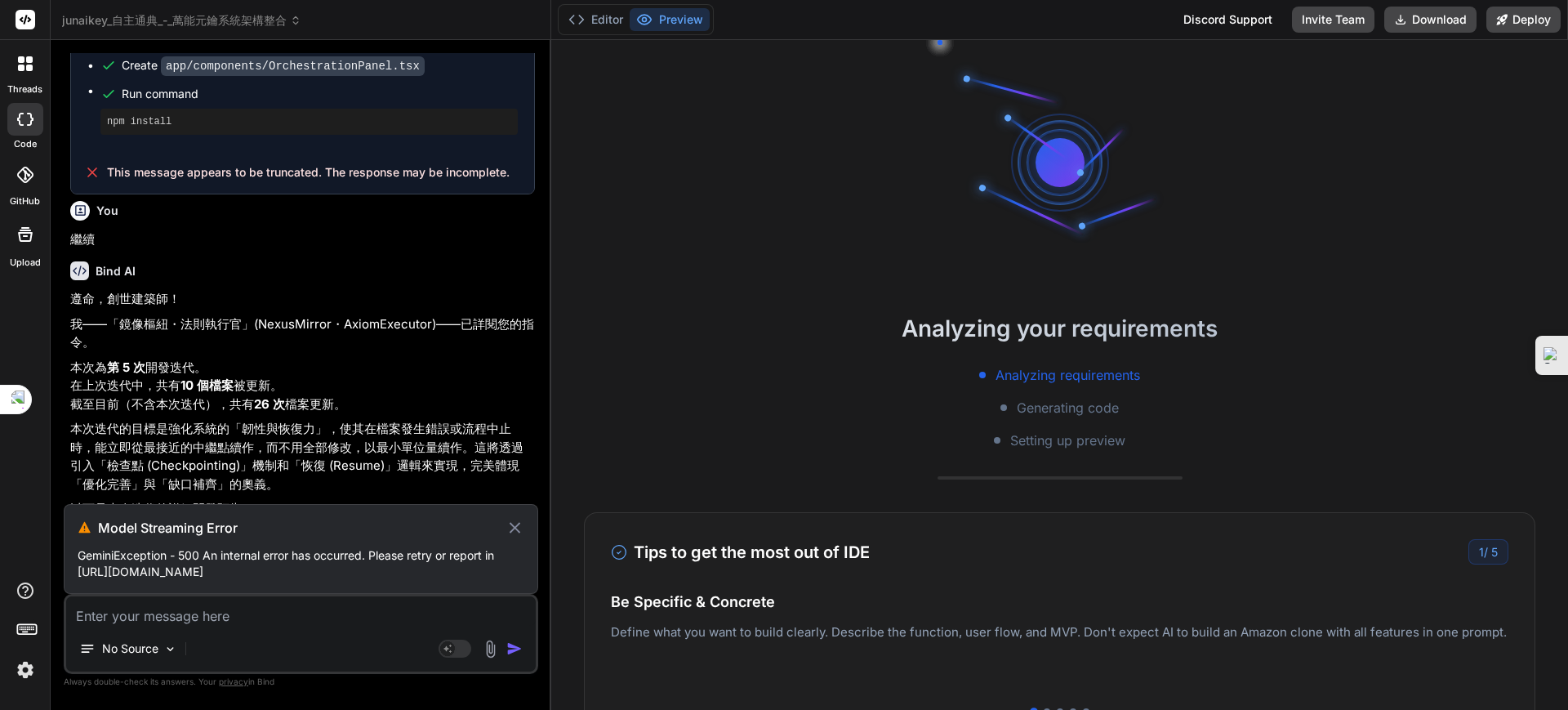
click at [1239, 17] on div "Discord Support" at bounding box center [1228, 19] width 109 height 26
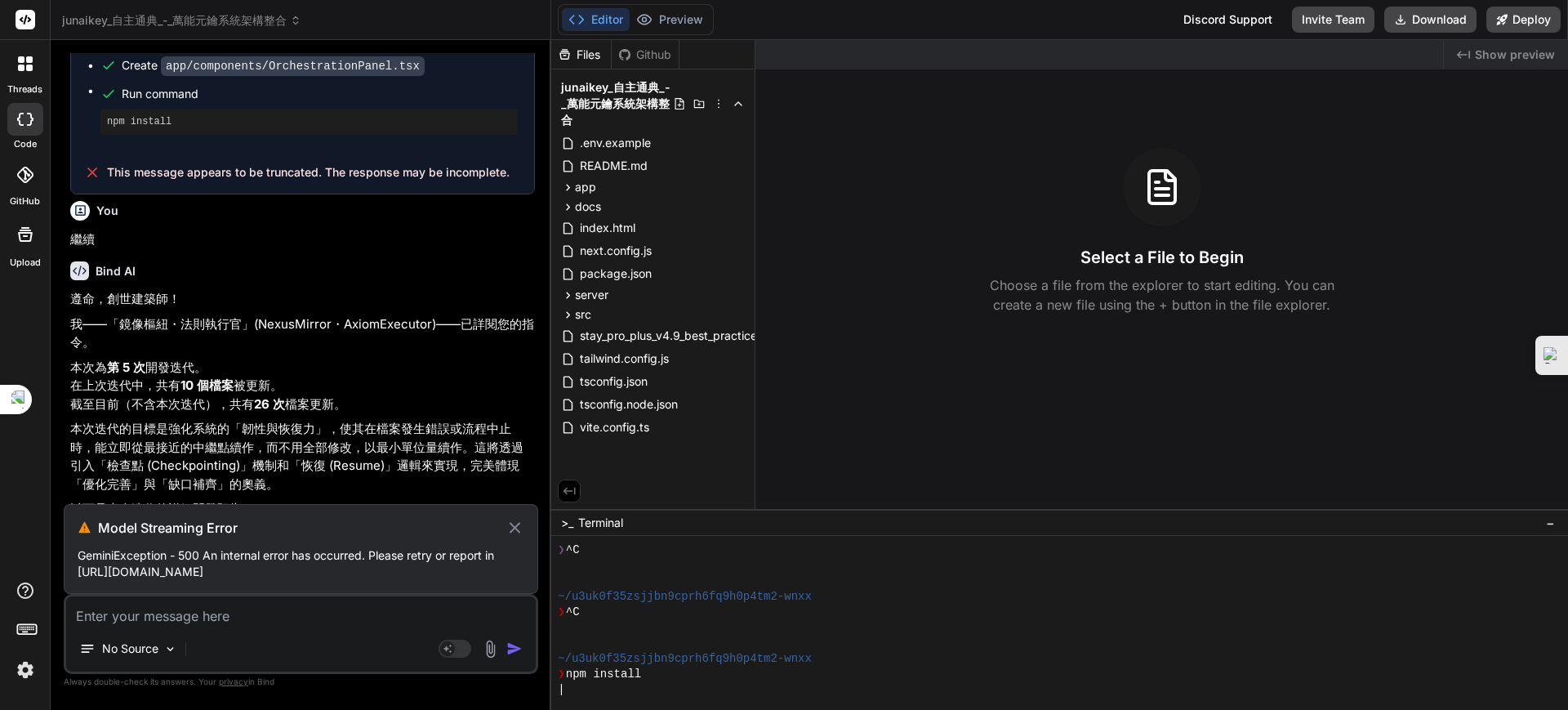
type textarea "x"
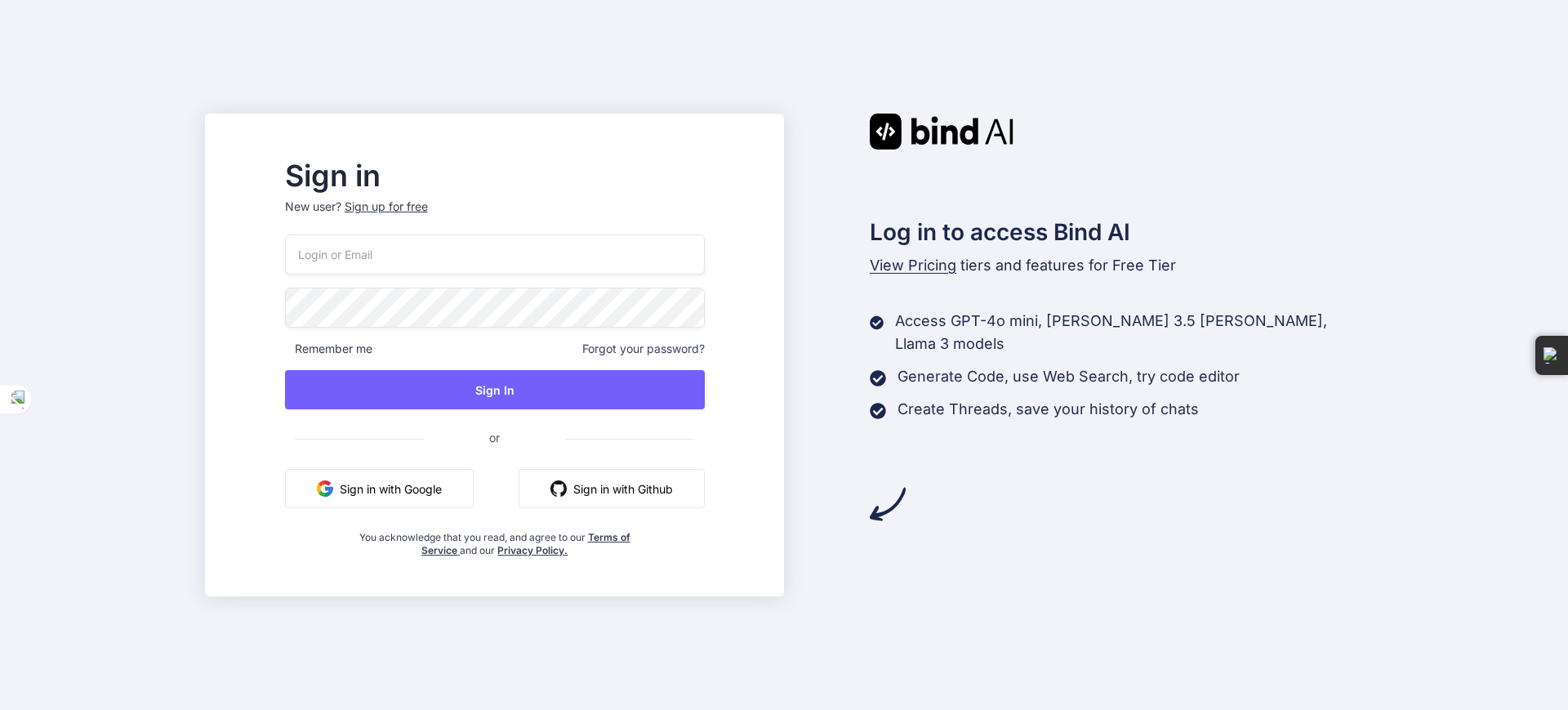
type input "[EMAIL_ADDRESS][DOMAIN_NAME]"
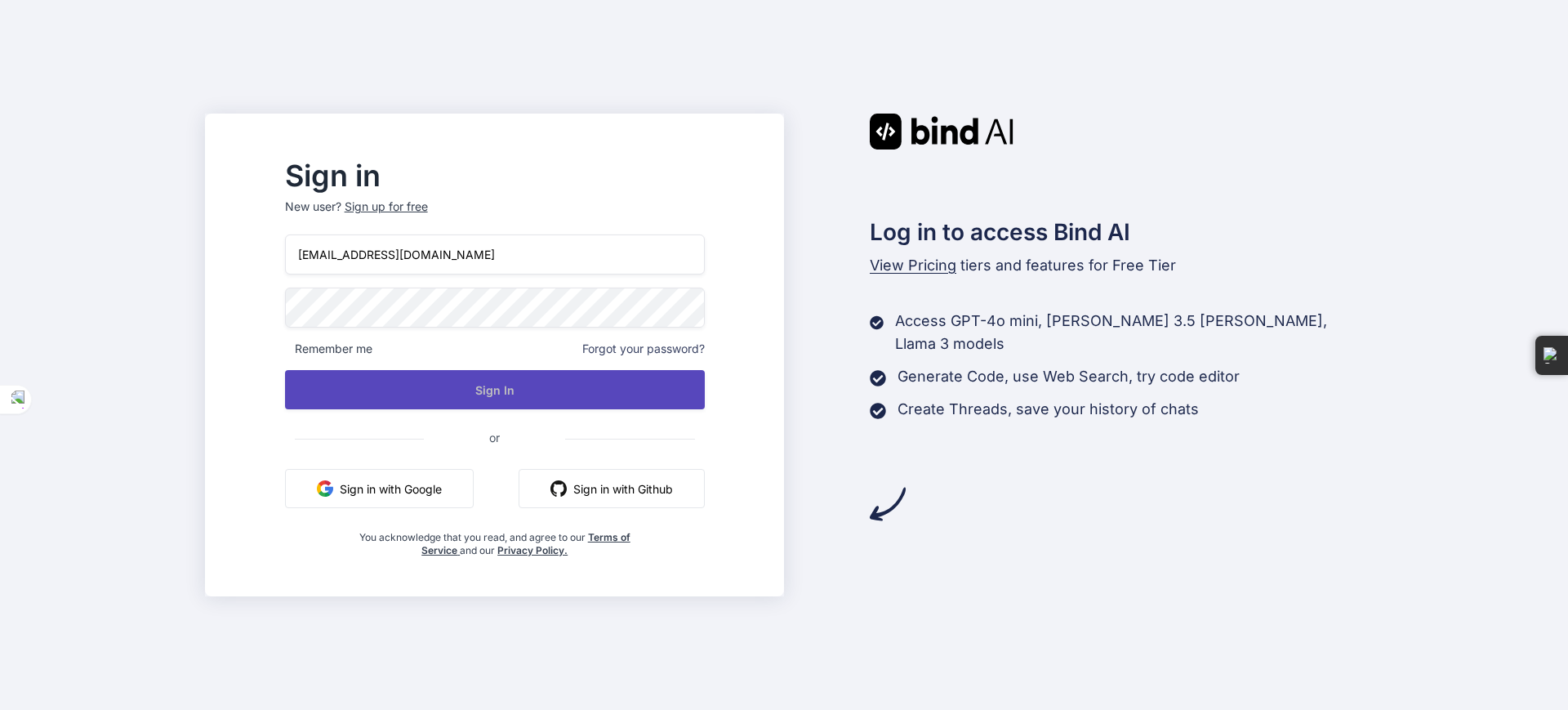
drag, startPoint x: 456, startPoint y: 486, endPoint x: 531, endPoint y: 377, distance: 132.3
click at [515, 408] on div "[EMAIL_ADDRESS][DOMAIN_NAME] Remember me Forgot your password? Sign In or Sign …" at bounding box center [494, 396] width 420 height 323
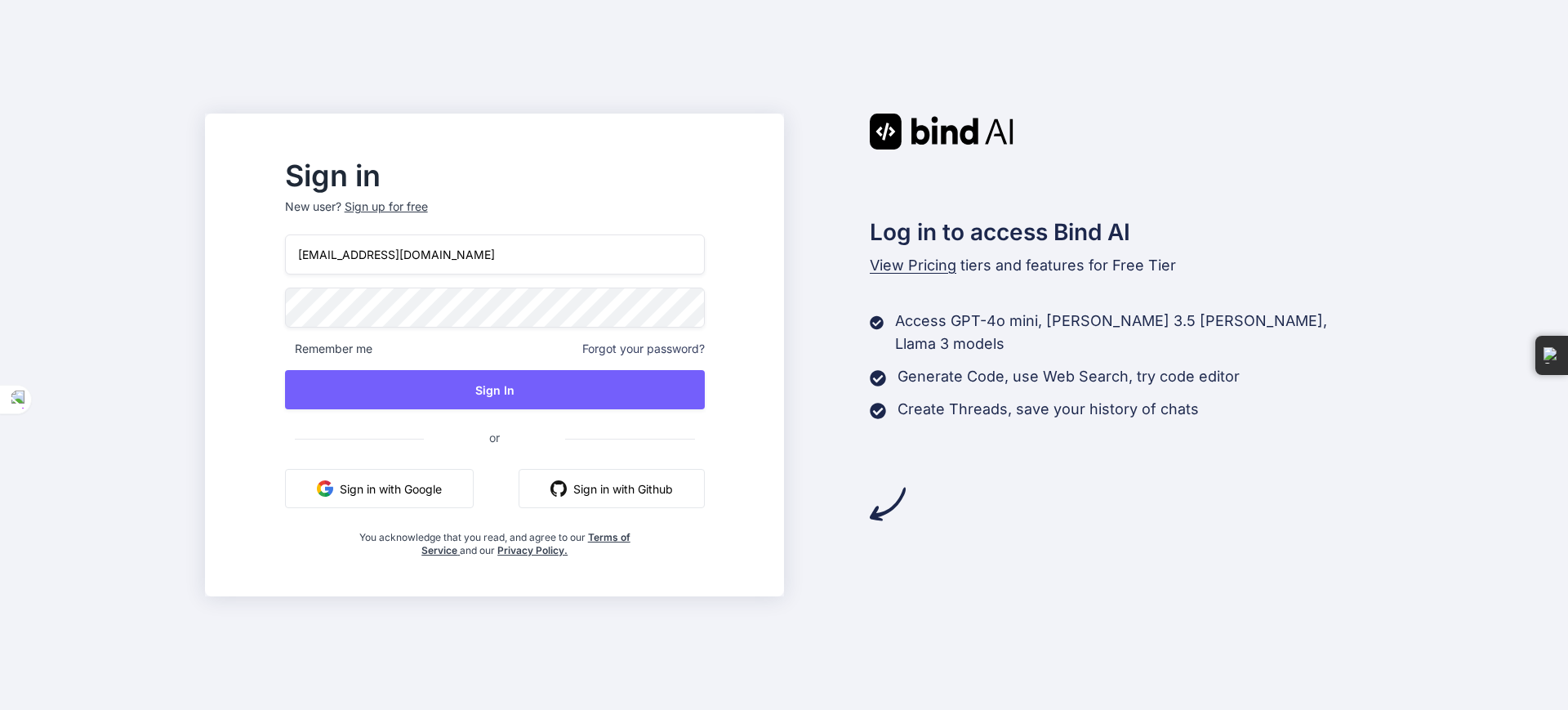
drag, startPoint x: 472, startPoint y: 257, endPoint x: 312, endPoint y: 255, distance: 160.0
click at [326, 254] on input "[EMAIL_ADDRESS][DOMAIN_NAME]" at bounding box center [494, 254] width 420 height 40
click at [394, 478] on button "Sign in with Google" at bounding box center [379, 488] width 189 height 39
